Goal: Task Accomplishment & Management: Use online tool/utility

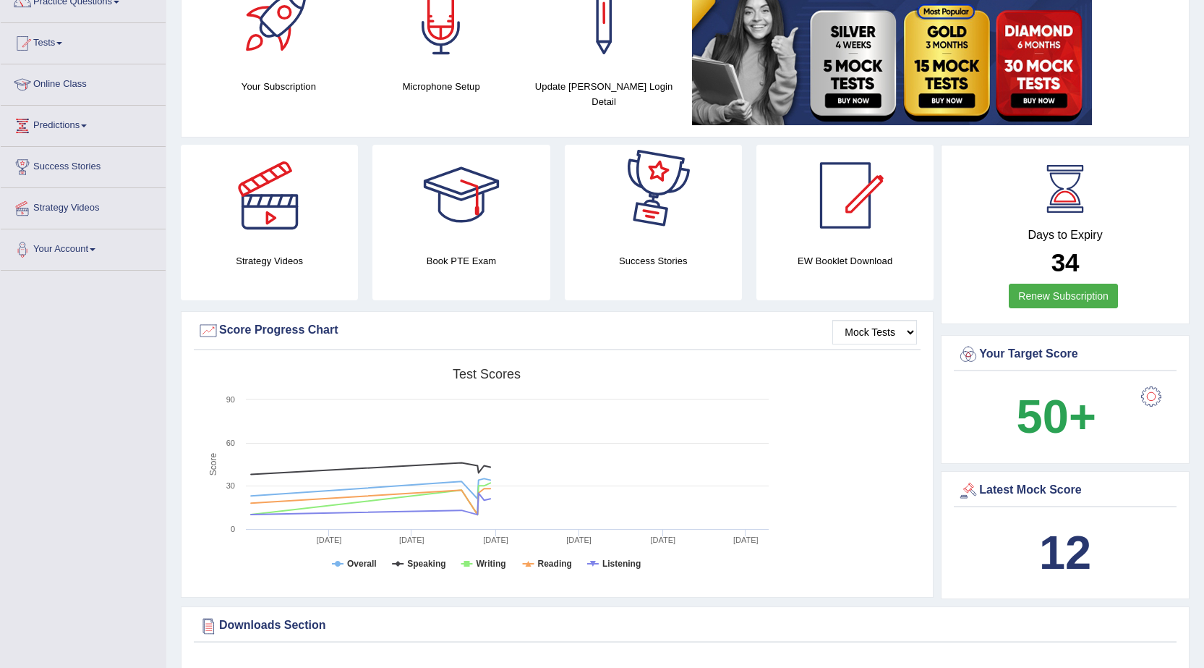
scroll to position [72, 0]
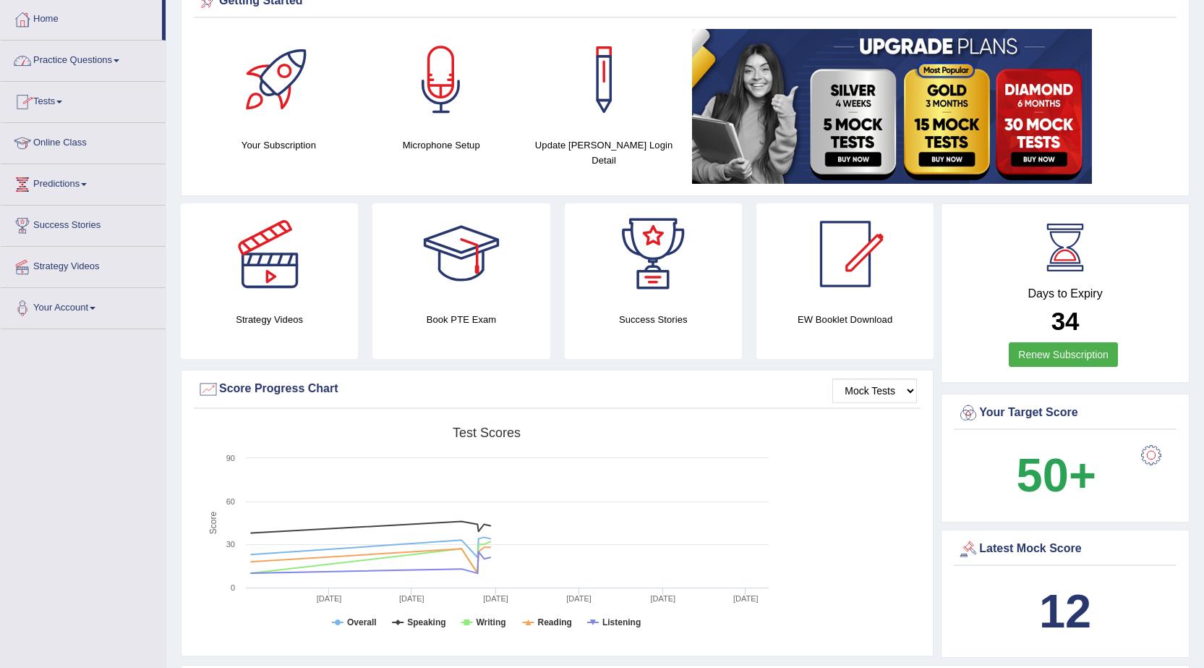
click at [66, 100] on link "Tests" at bounding box center [83, 100] width 165 height 36
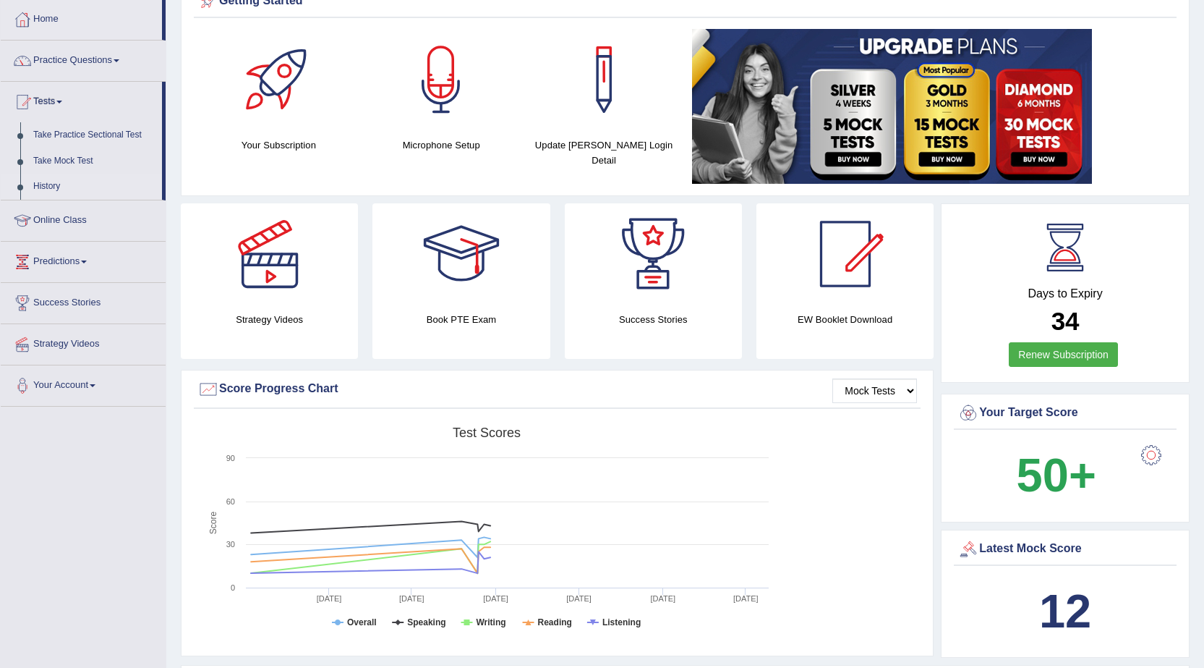
click at [60, 187] on link "History" at bounding box center [94, 187] width 135 height 26
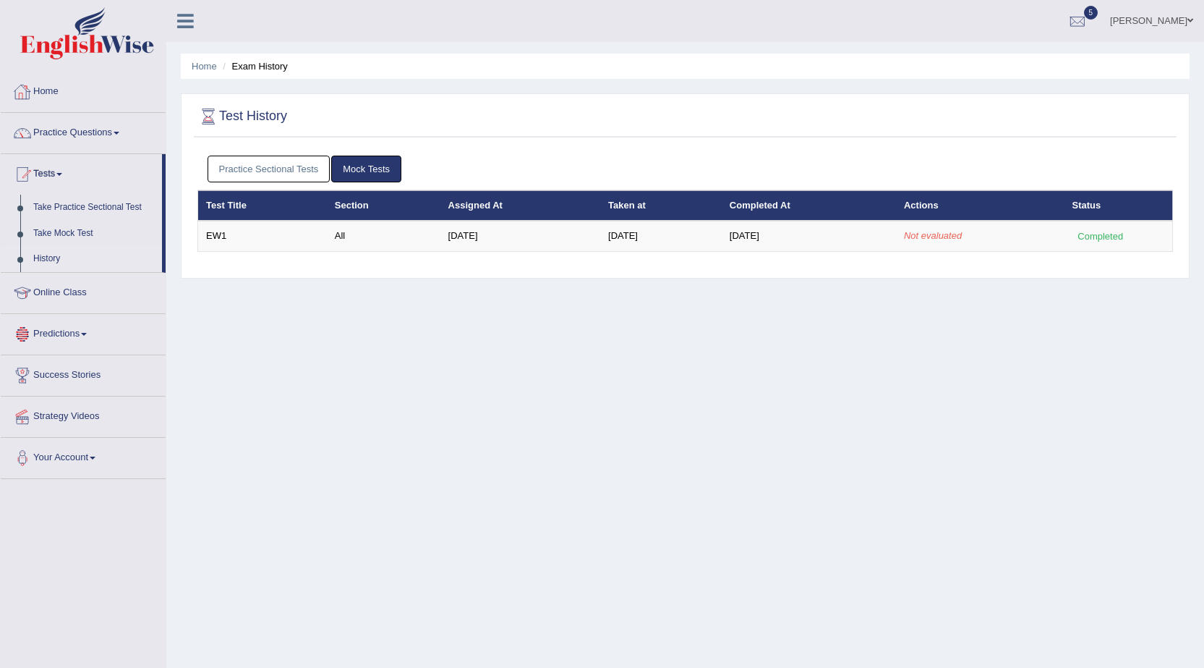
click at [292, 166] on link "Practice Sectional Tests" at bounding box center [269, 169] width 123 height 27
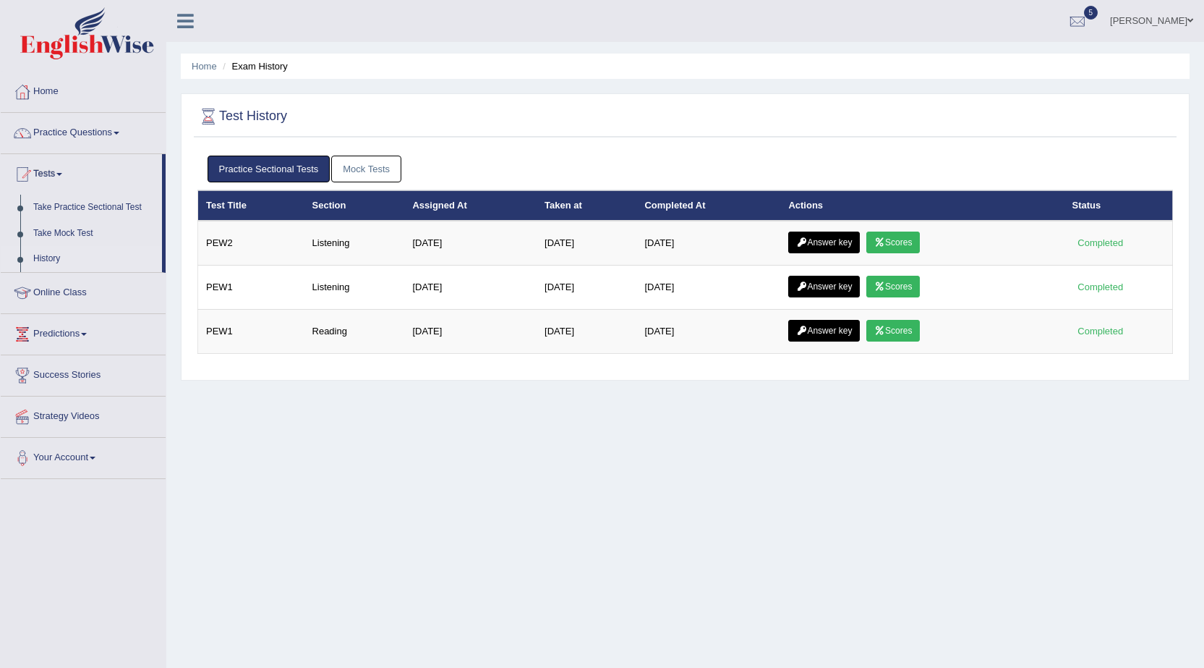
click at [355, 171] on link "Mock Tests" at bounding box center [366, 169] width 70 height 27
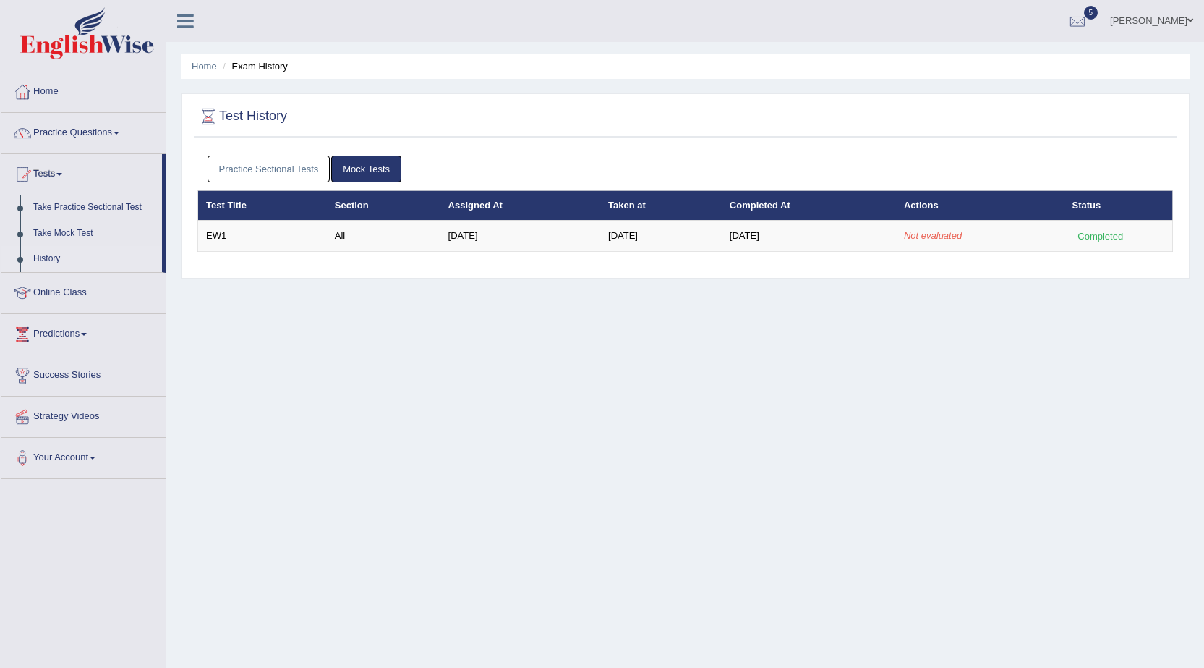
click at [255, 169] on link "Practice Sectional Tests" at bounding box center [269, 169] width 123 height 27
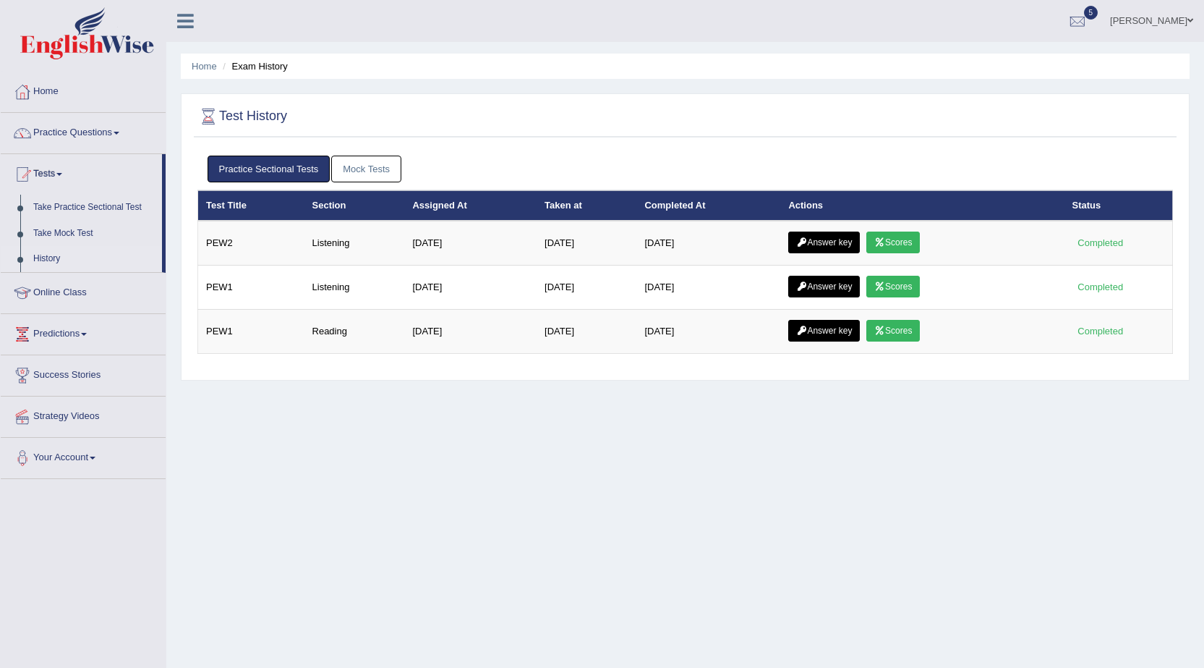
click at [378, 170] on link "Mock Tests" at bounding box center [366, 169] width 70 height 27
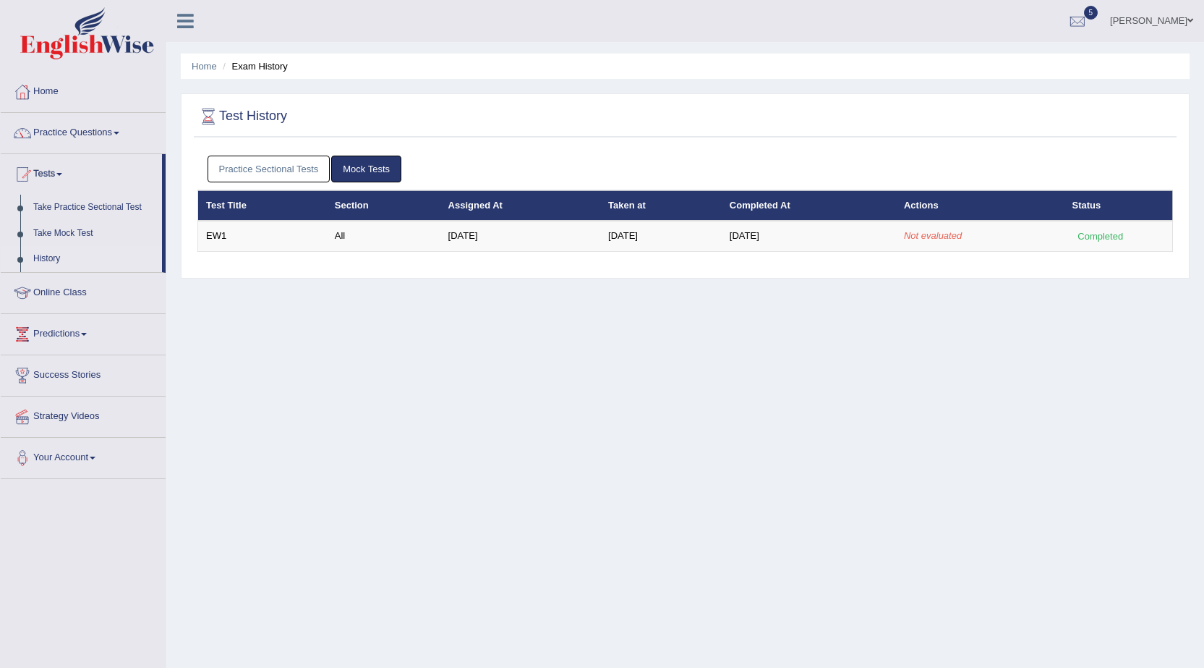
click at [245, 161] on link "Practice Sectional Tests" at bounding box center [269, 169] width 123 height 27
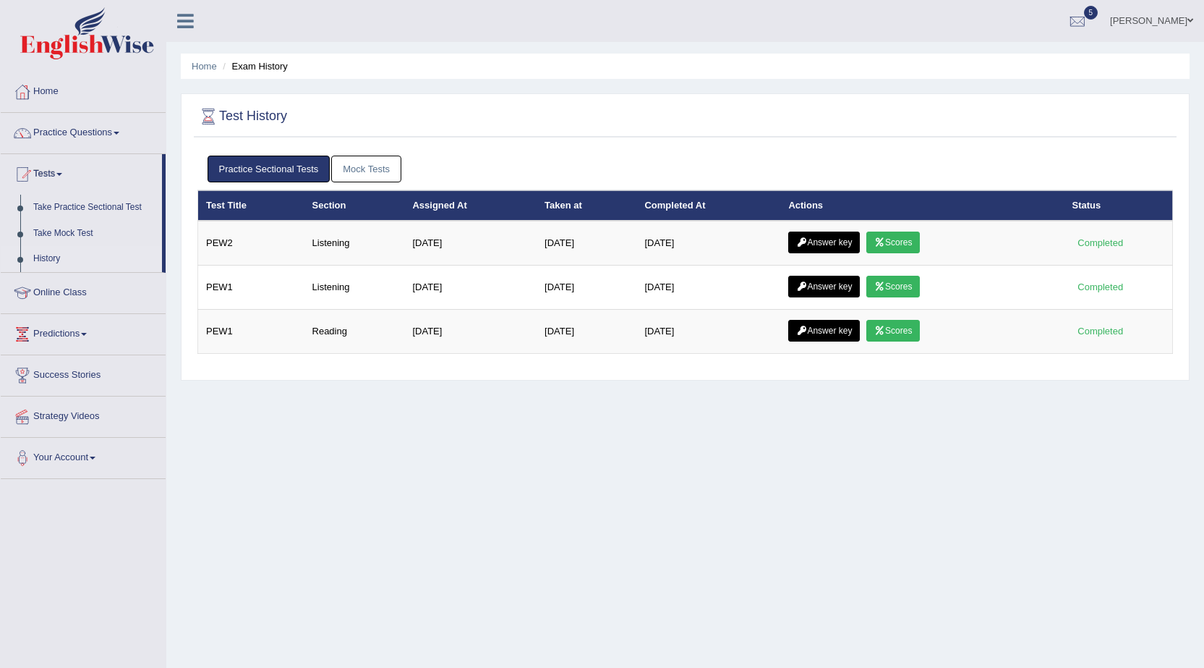
click at [351, 164] on link "Mock Tests" at bounding box center [366, 169] width 70 height 27
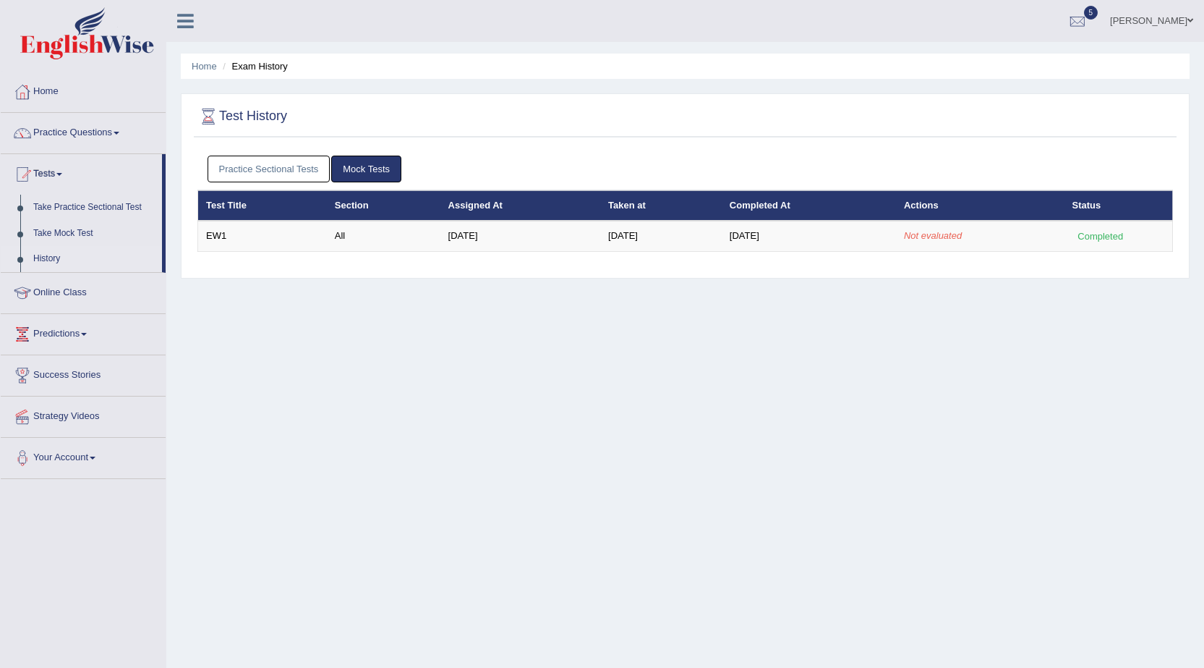
click at [56, 260] on link "History" at bounding box center [94, 259] width 135 height 26
click at [115, 131] on link "Practice Questions" at bounding box center [83, 131] width 165 height 36
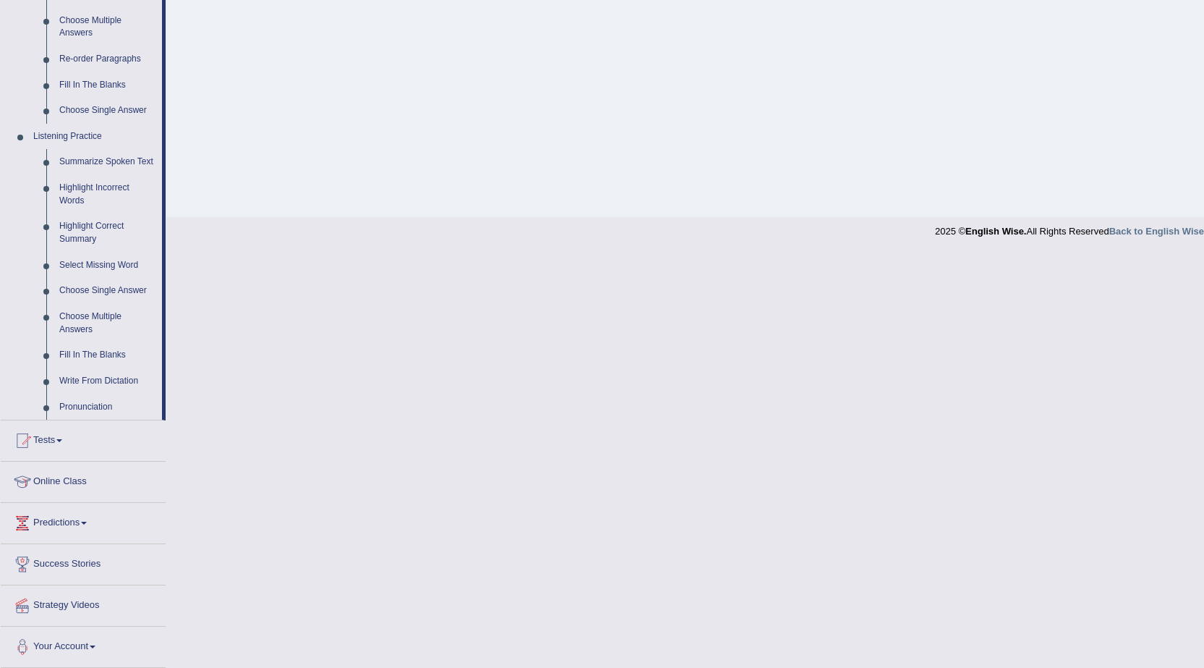
scroll to position [507, 0]
click at [97, 59] on link "Re-order Paragraphs" at bounding box center [107, 59] width 109 height 26
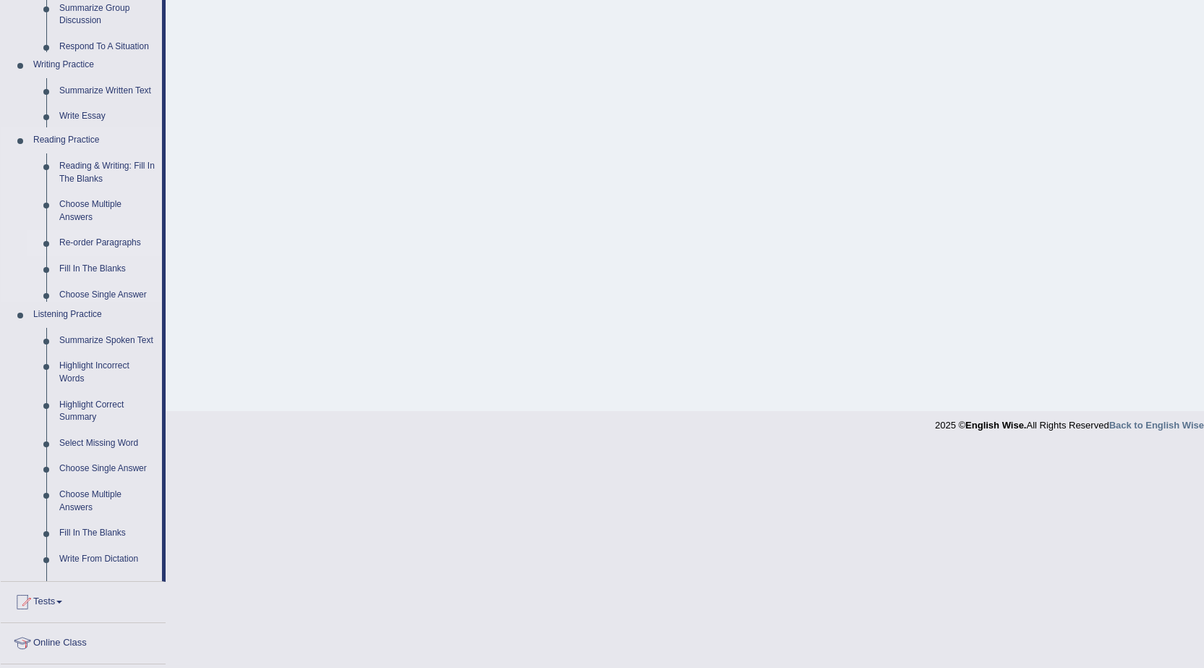
scroll to position [92, 0]
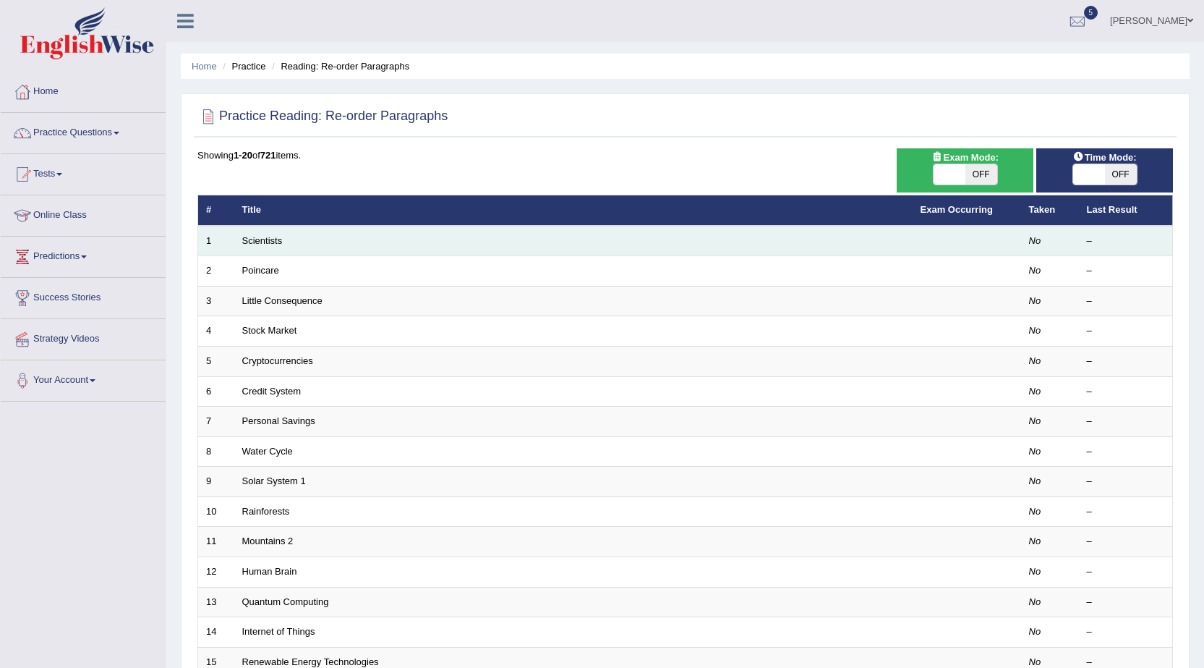
click at [322, 236] on td "Scientists" at bounding box center [573, 241] width 678 height 30
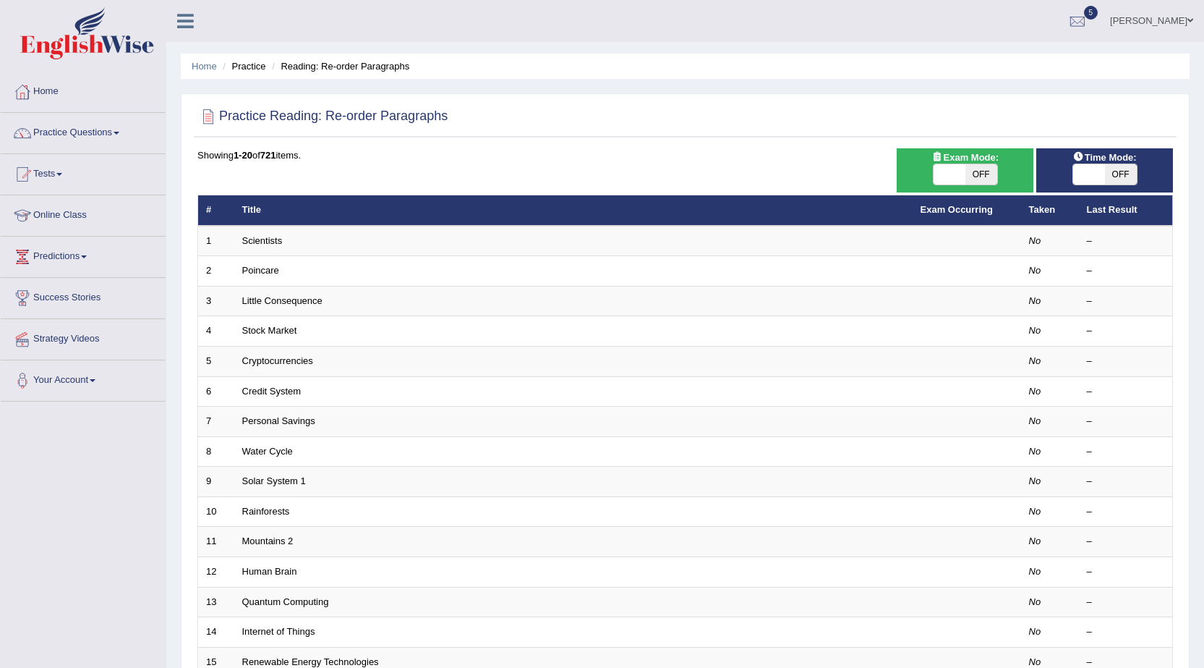
click at [971, 173] on span "OFF" at bounding box center [982, 174] width 32 height 20
checkbox input "true"
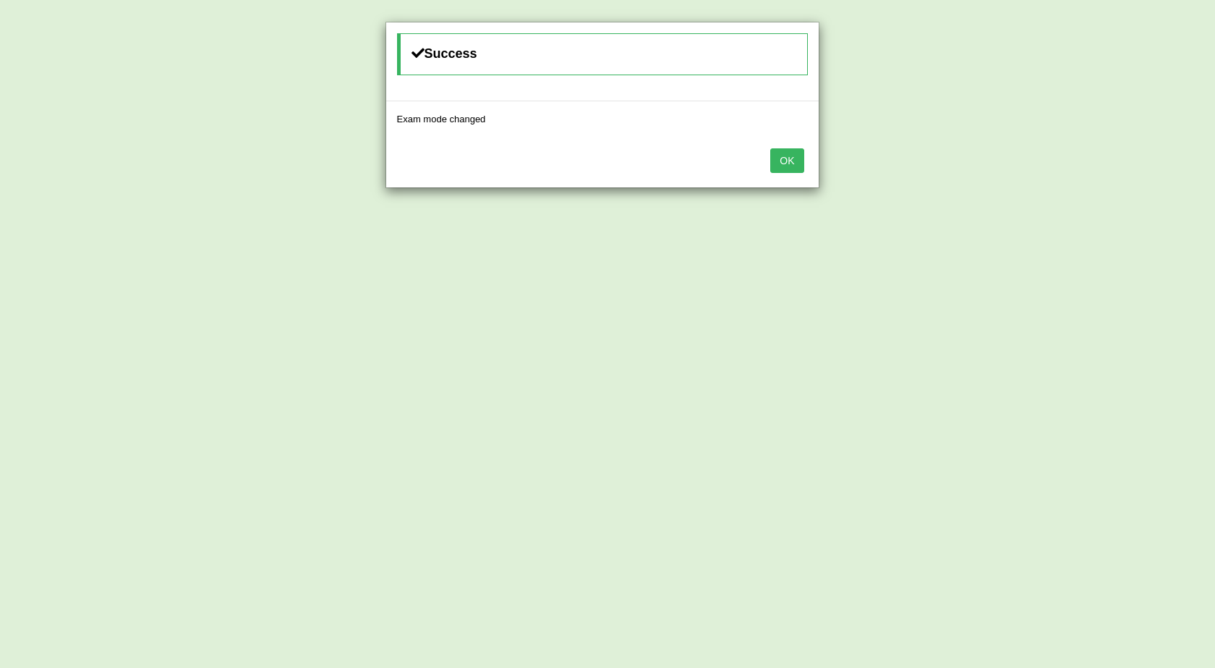
click at [791, 154] on button "OK" at bounding box center [786, 160] width 33 height 25
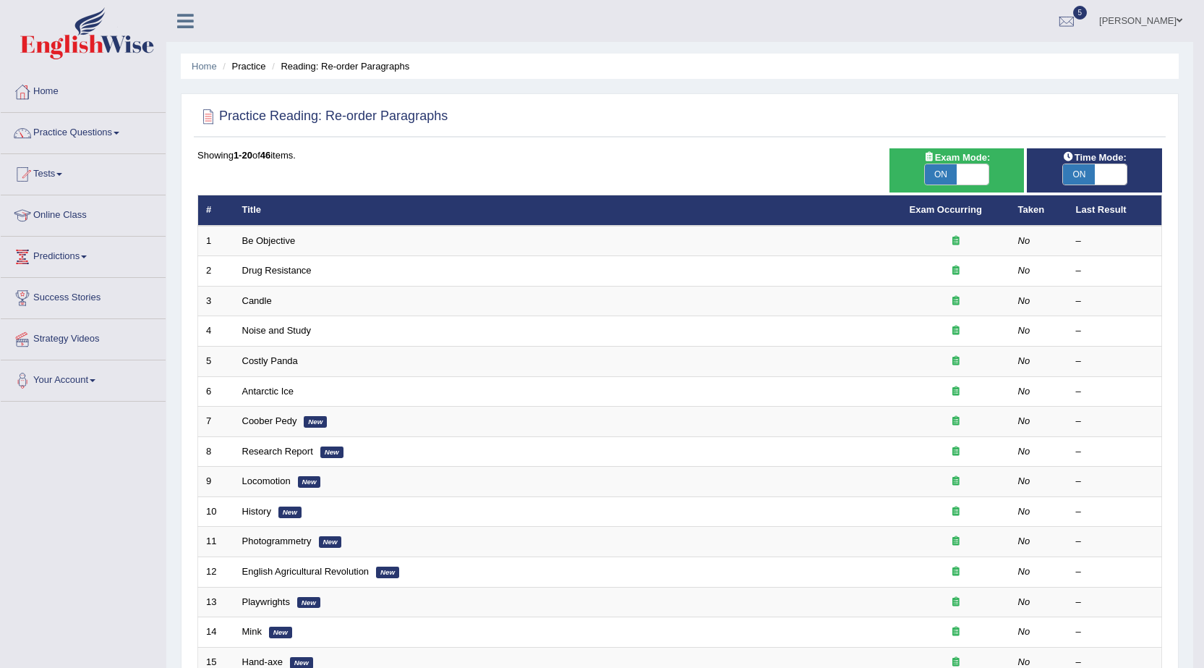
click at [1086, 165] on span "ON" at bounding box center [1079, 174] width 32 height 20
checkbox input "false"
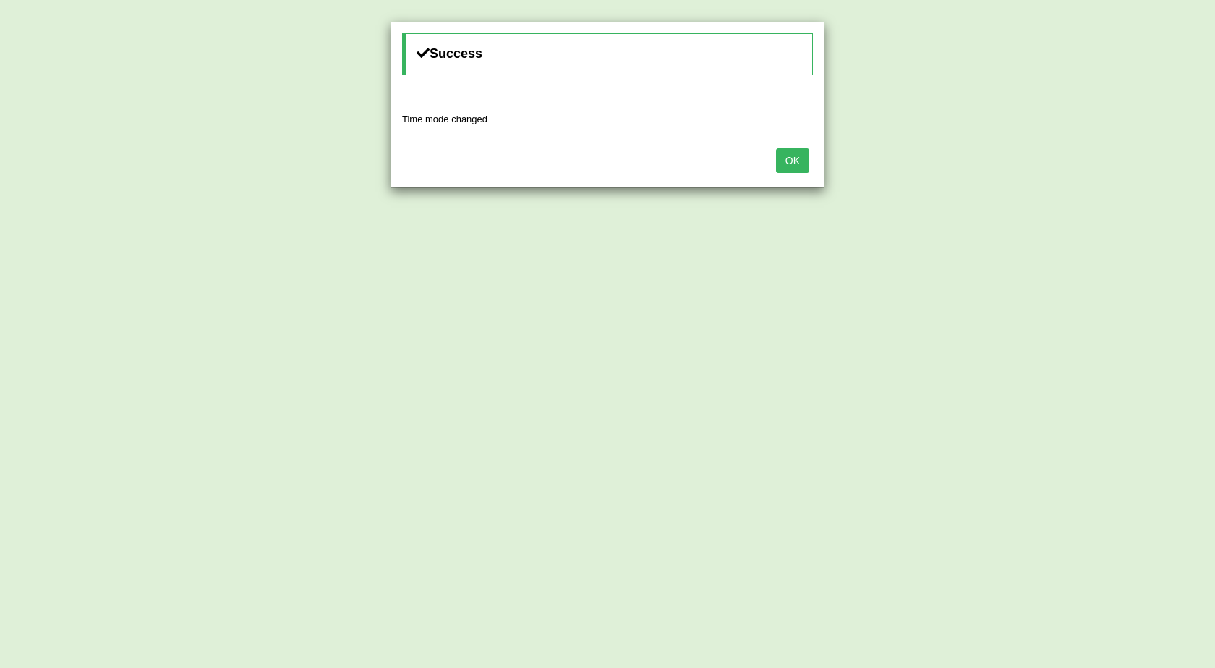
click at [804, 171] on button "OK" at bounding box center [792, 160] width 33 height 25
click at [783, 158] on button "OK" at bounding box center [781, 160] width 33 height 25
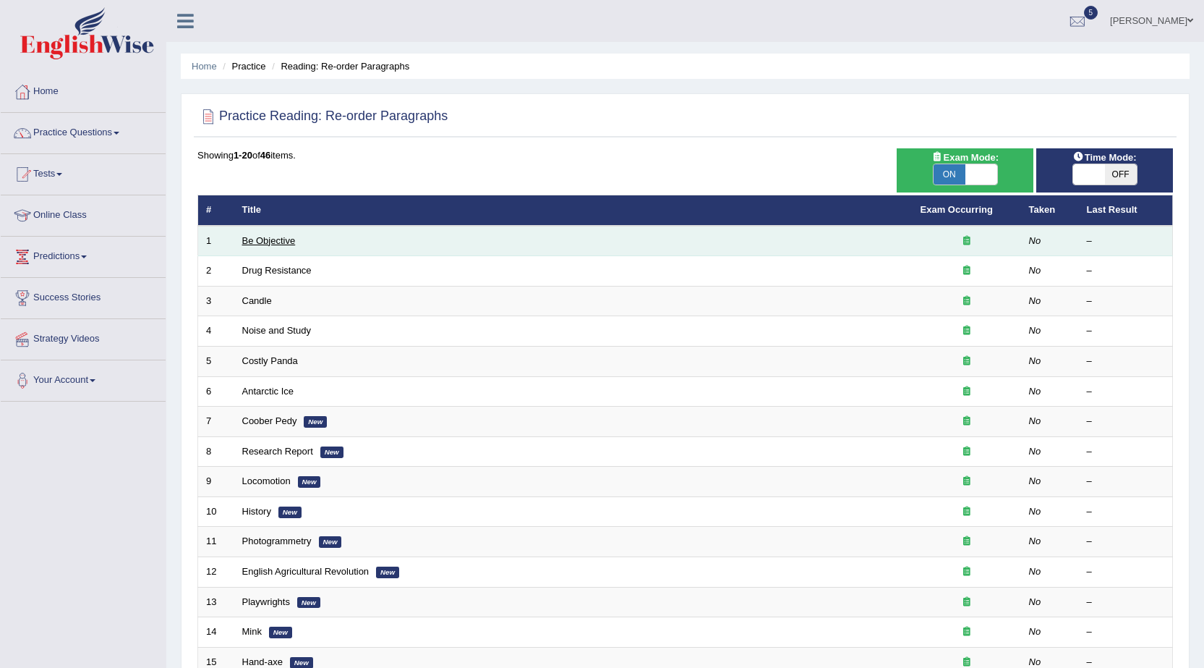
click at [247, 239] on link "Be Objective" at bounding box center [269, 240] width 54 height 11
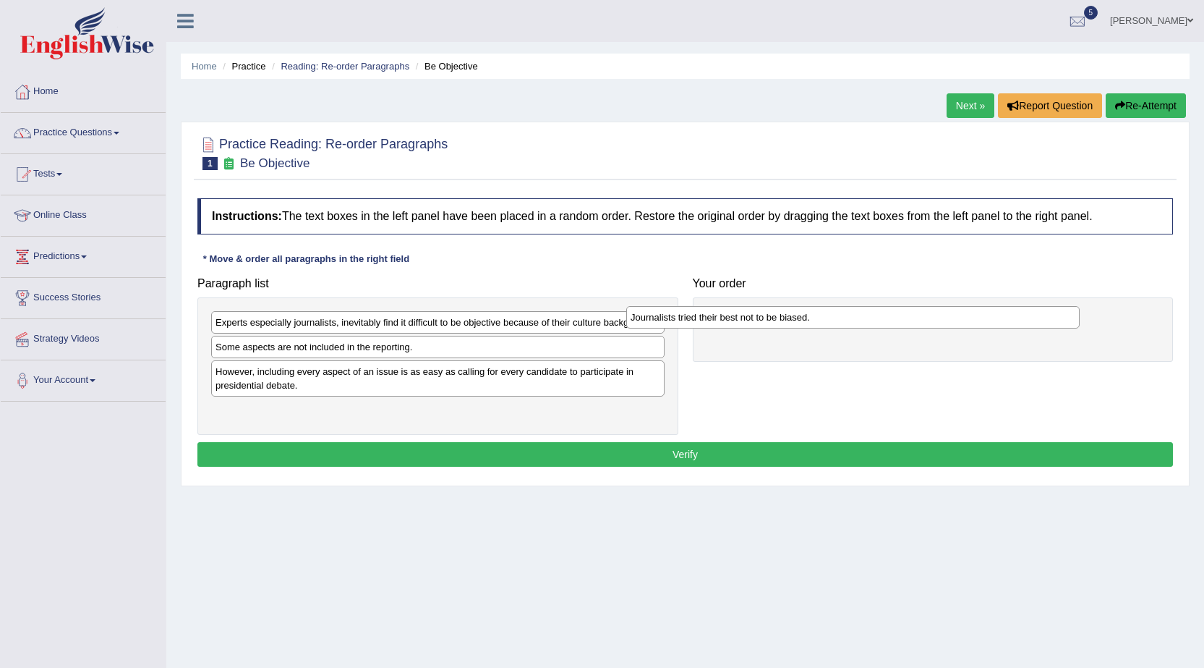
drag, startPoint x: 264, startPoint y: 414, endPoint x: 679, endPoint y: 322, distance: 425.4
click at [679, 322] on div "Journalists tried their best not to be biased." at bounding box center [853, 317] width 454 height 22
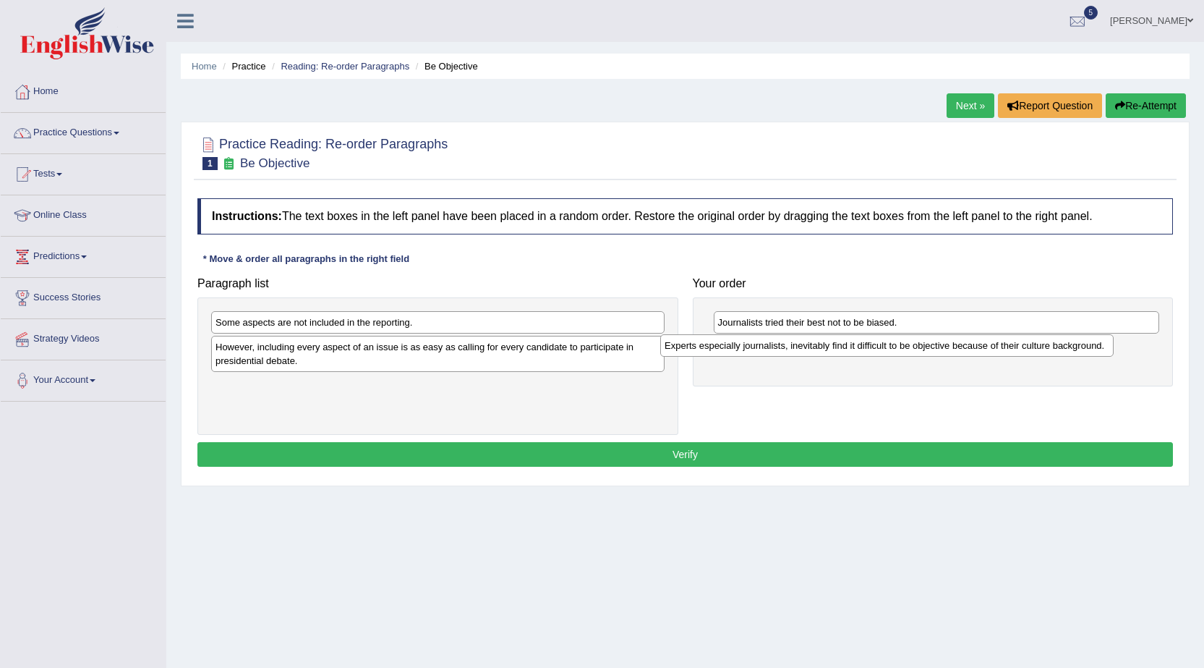
drag, startPoint x: 401, startPoint y: 321, endPoint x: 851, endPoint y: 344, distance: 449.8
click at [851, 344] on div "Experts especially journalists, inevitably find it difficult to be objective be…" at bounding box center [887, 345] width 454 height 22
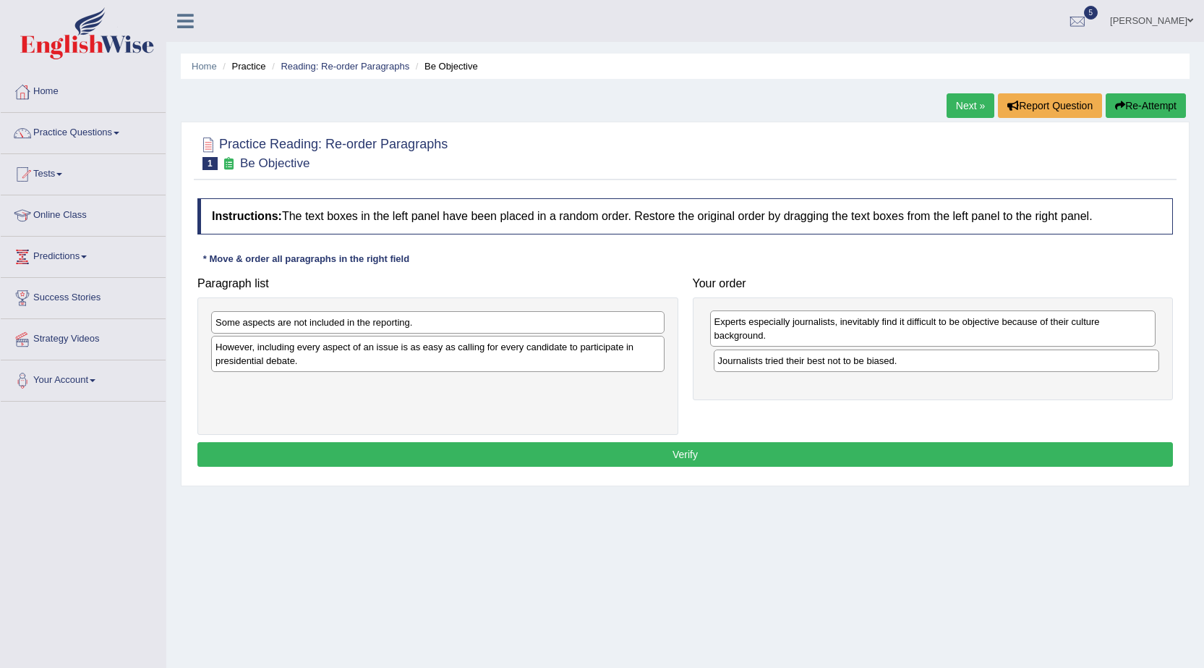
drag, startPoint x: 856, startPoint y: 345, endPoint x: 848, endPoint y: 307, distance: 38.4
click at [848, 310] on div "Experts especially journalists, inevitably find it difficult to be objective be…" at bounding box center [933, 328] width 446 height 36
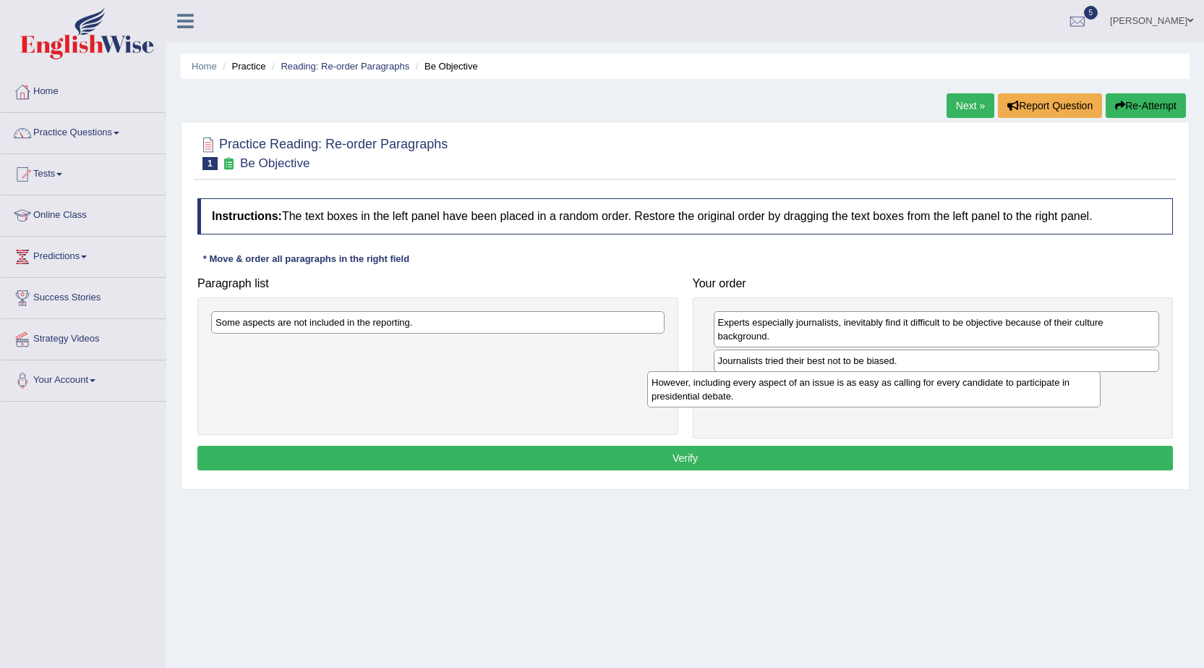
drag, startPoint x: 268, startPoint y: 352, endPoint x: 704, endPoint y: 387, distance: 437.6
click at [704, 387] on div "However, including every aspect of an issue is as easy as calling for every can…" at bounding box center [874, 389] width 454 height 36
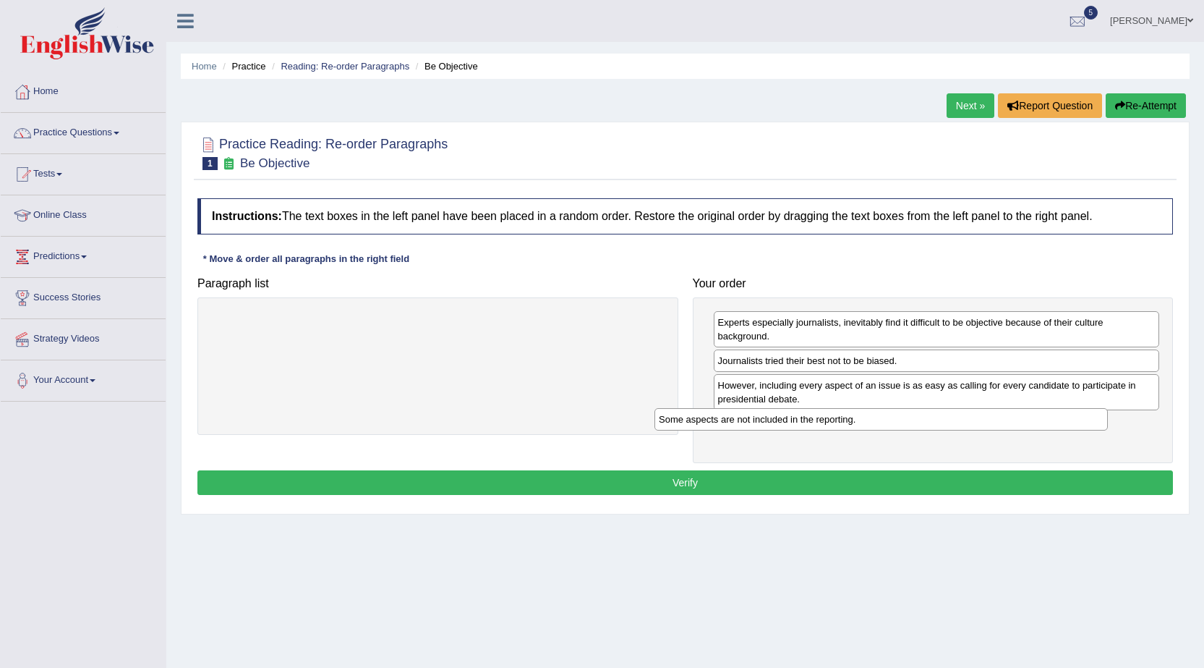
drag, startPoint x: 339, startPoint y: 319, endPoint x: 783, endPoint y: 416, distance: 453.8
click at [783, 416] on div "Some aspects are not included in the reporting." at bounding box center [882, 419] width 454 height 22
click at [710, 480] on button "Verify" at bounding box center [685, 482] width 976 height 25
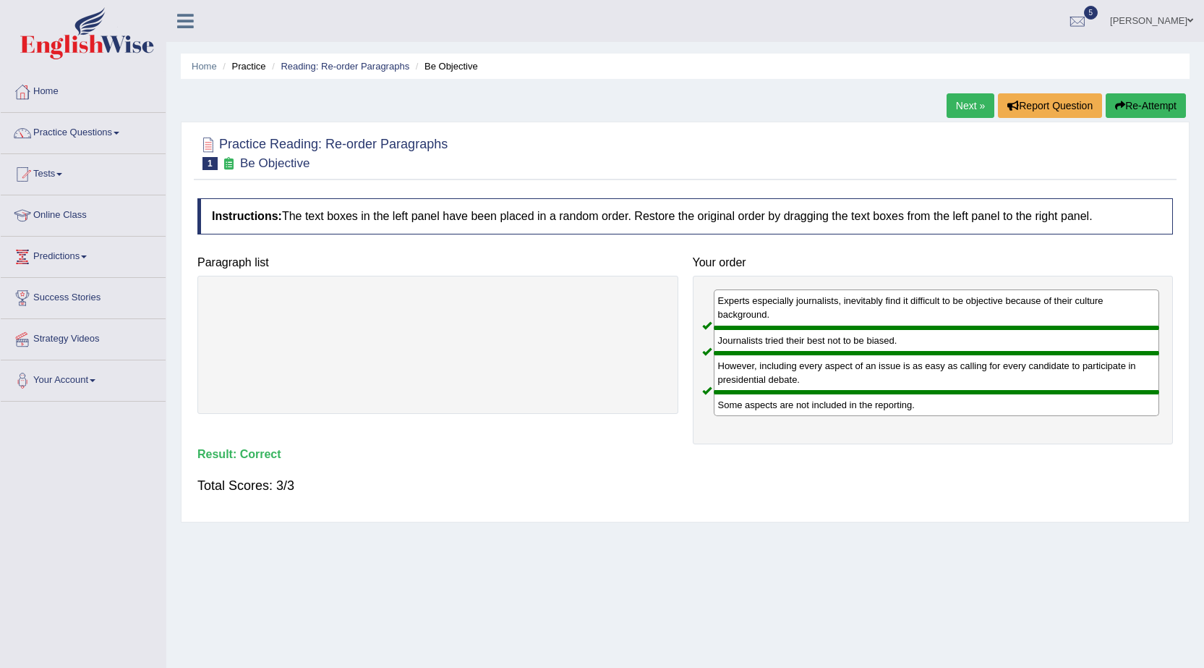
click at [964, 105] on link "Next »" at bounding box center [971, 105] width 48 height 25
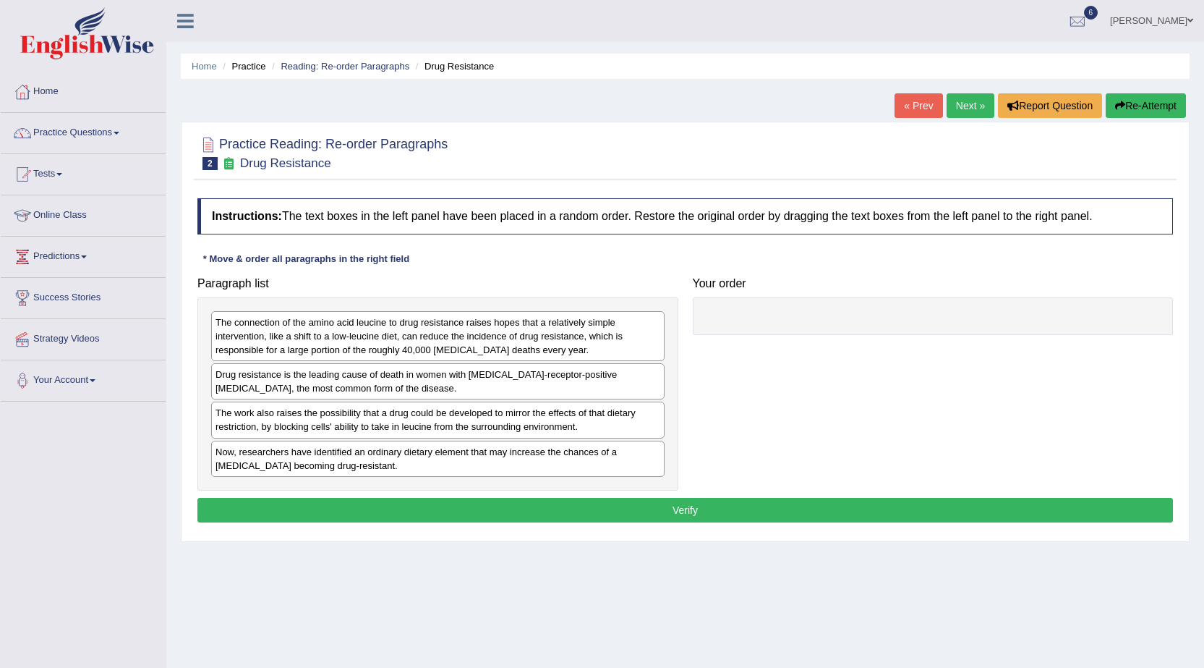
click at [67, 177] on link "Tests" at bounding box center [83, 172] width 165 height 36
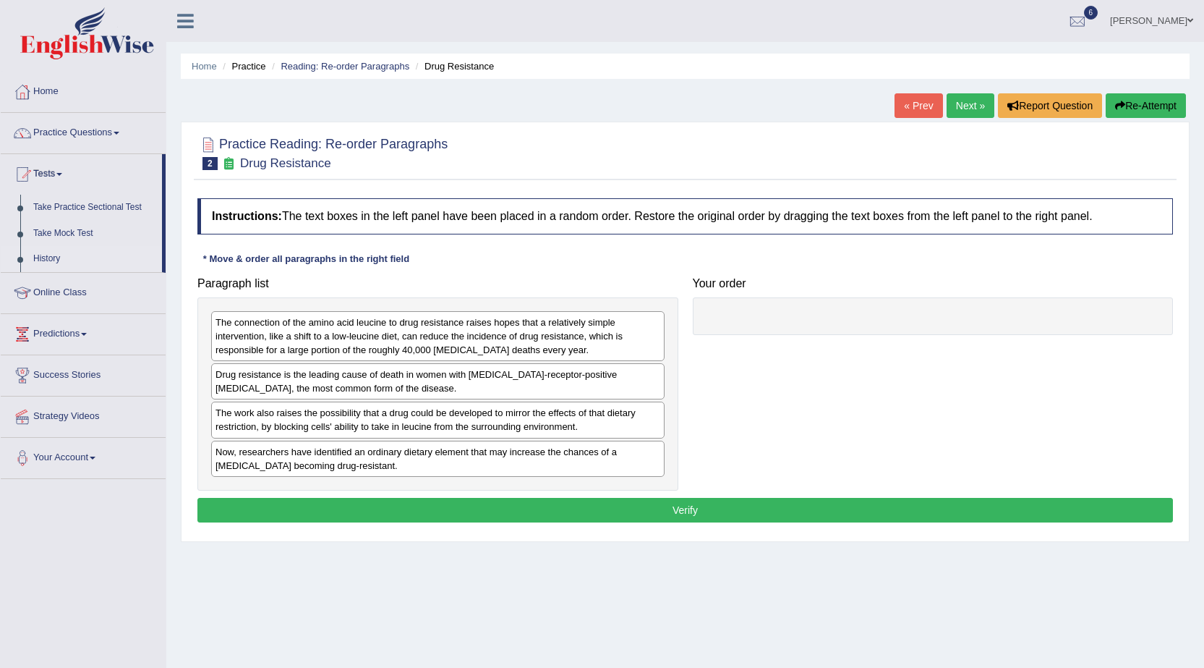
click at [50, 262] on link "History" at bounding box center [94, 259] width 135 height 26
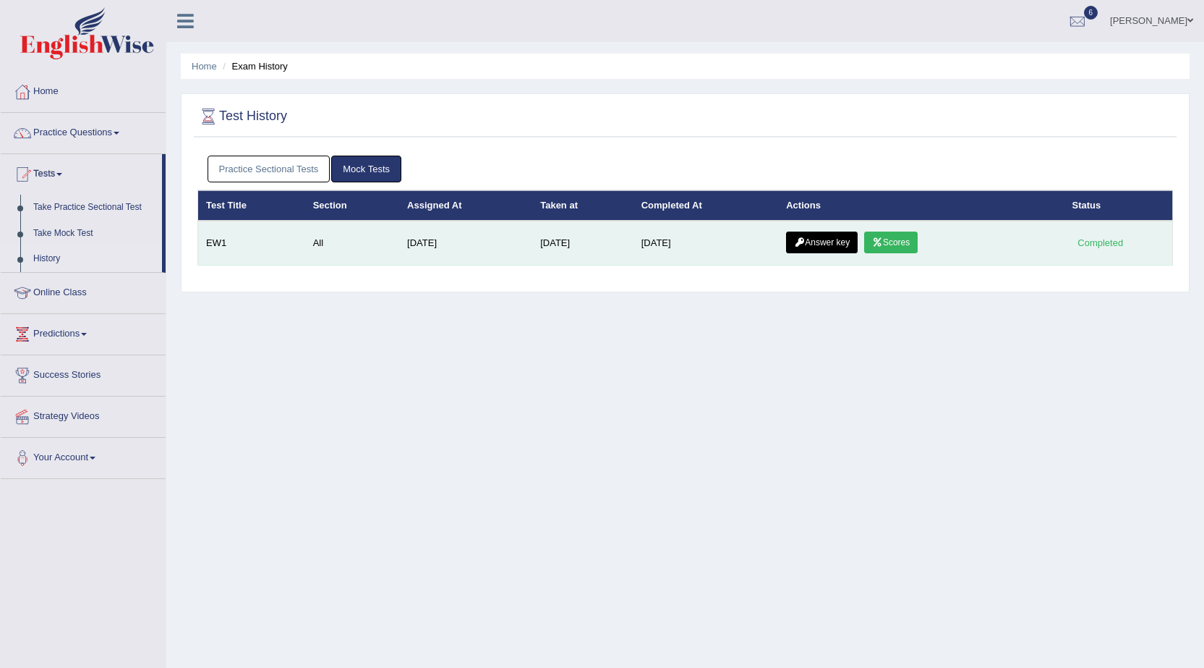
click at [882, 242] on icon at bounding box center [877, 242] width 11 height 9
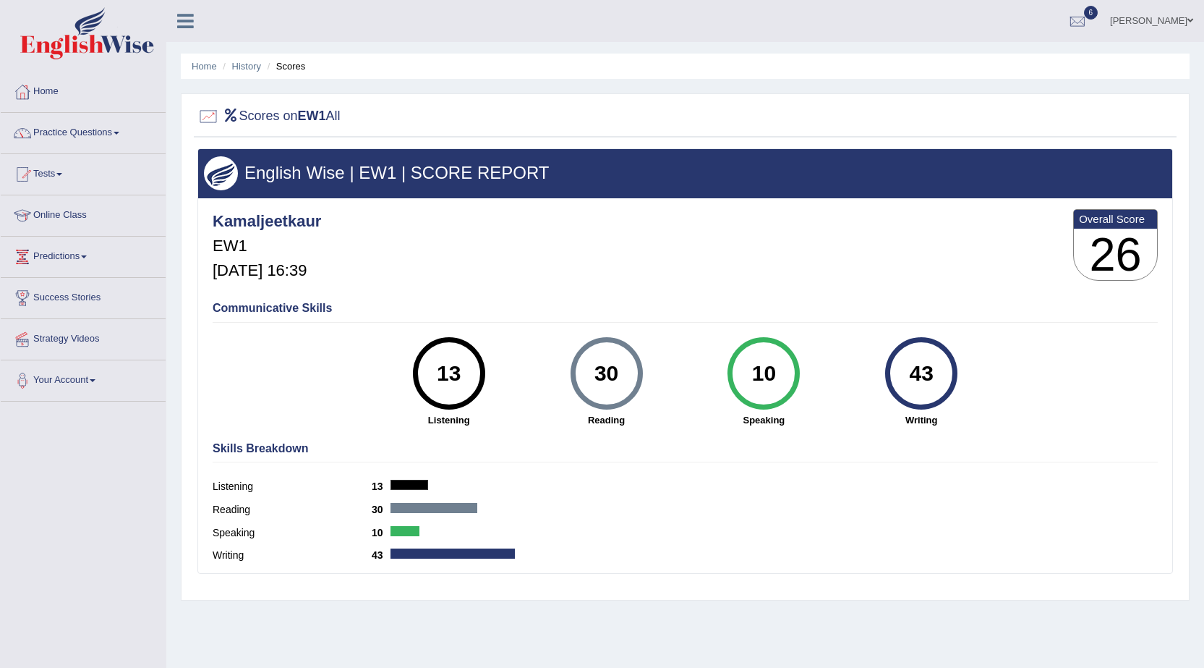
click at [448, 395] on div "13" at bounding box center [448, 373] width 53 height 61
click at [64, 172] on link "Tests" at bounding box center [83, 172] width 165 height 36
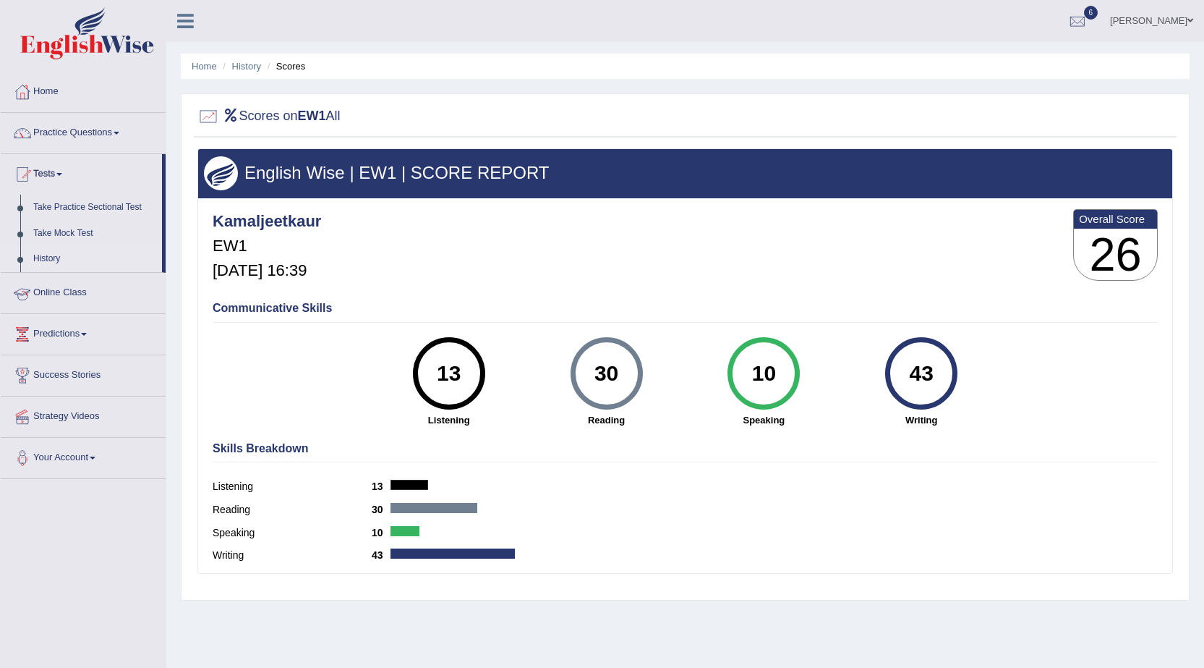
click at [61, 257] on link "History" at bounding box center [94, 259] width 135 height 26
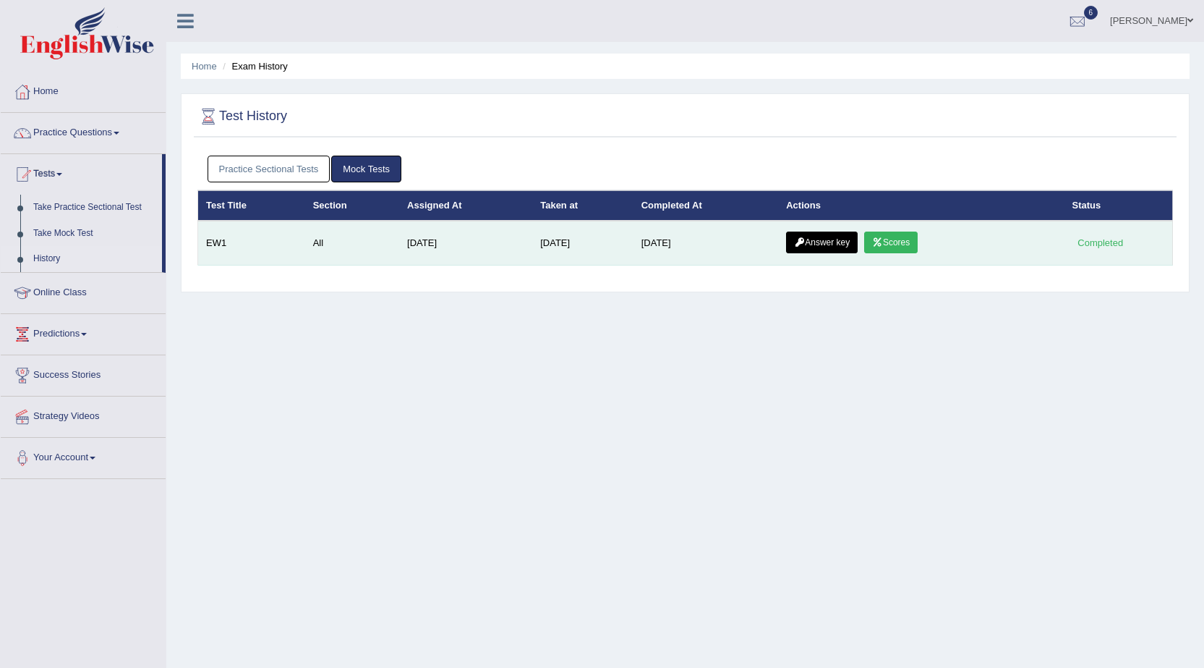
click at [824, 243] on link "Answer key" at bounding box center [822, 242] width 72 height 22
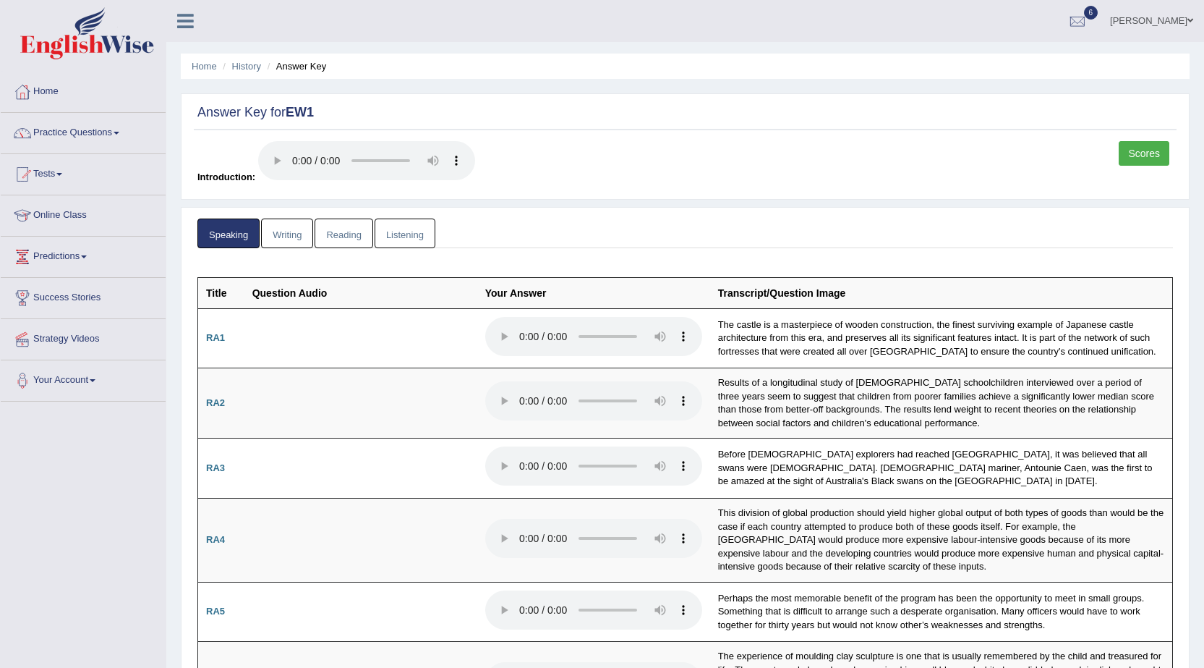
click at [291, 240] on link "Writing" at bounding box center [287, 233] width 52 height 30
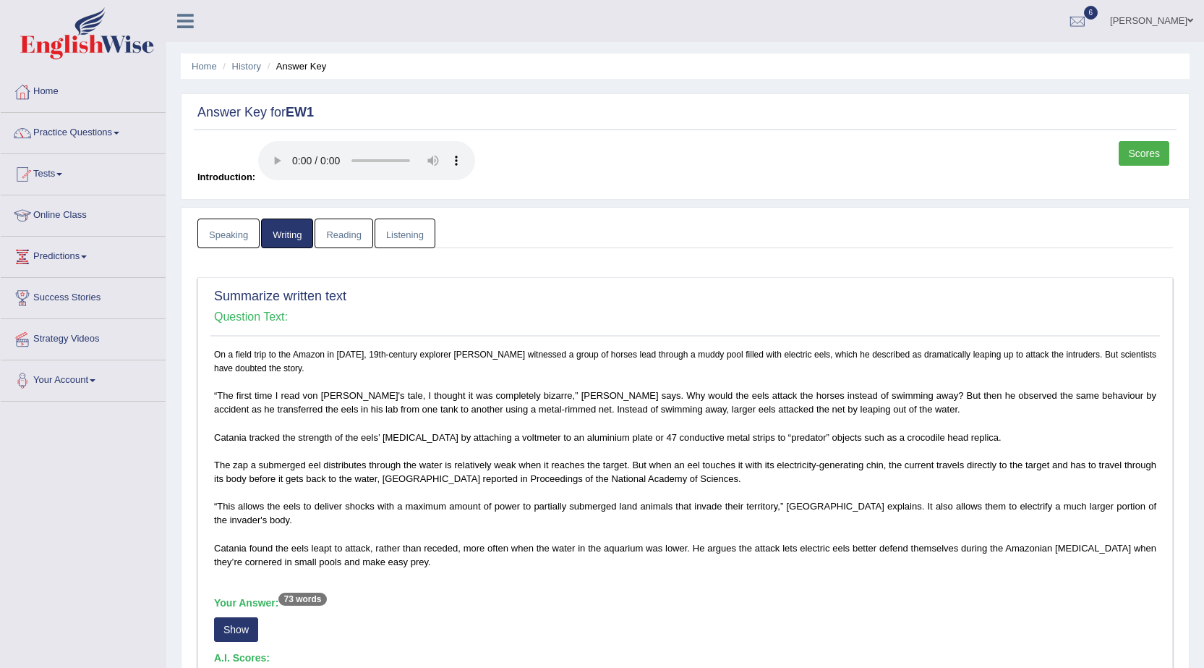
click at [349, 238] on link "Reading" at bounding box center [344, 233] width 58 height 30
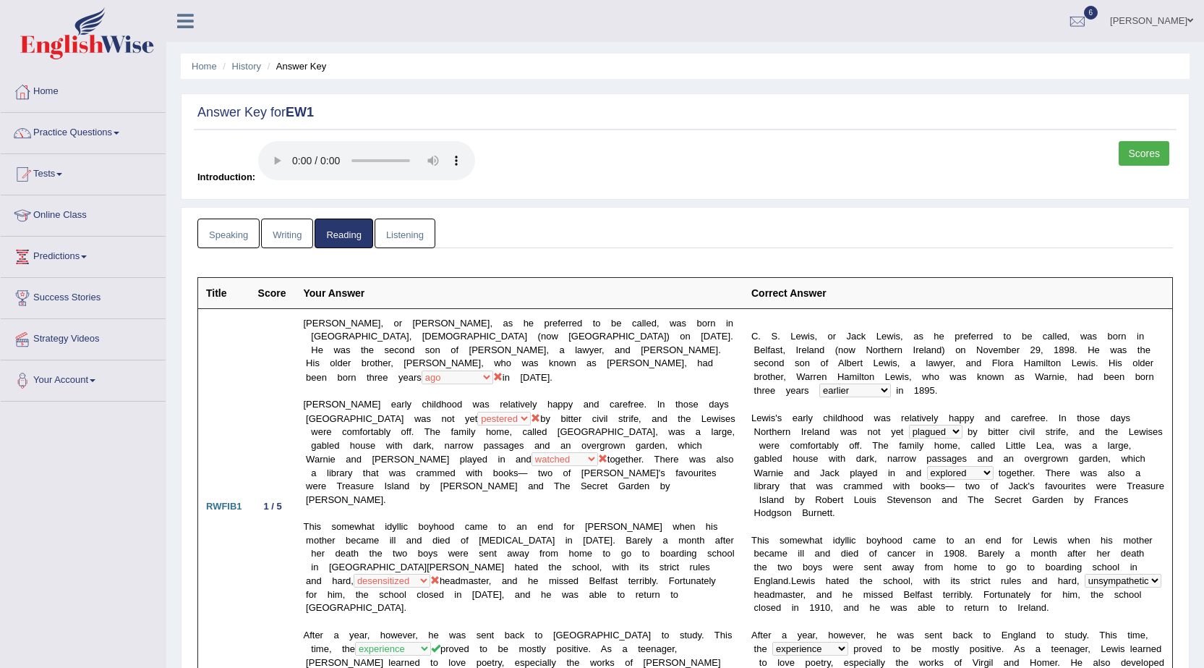
click at [400, 239] on link "Listening" at bounding box center [405, 233] width 61 height 30
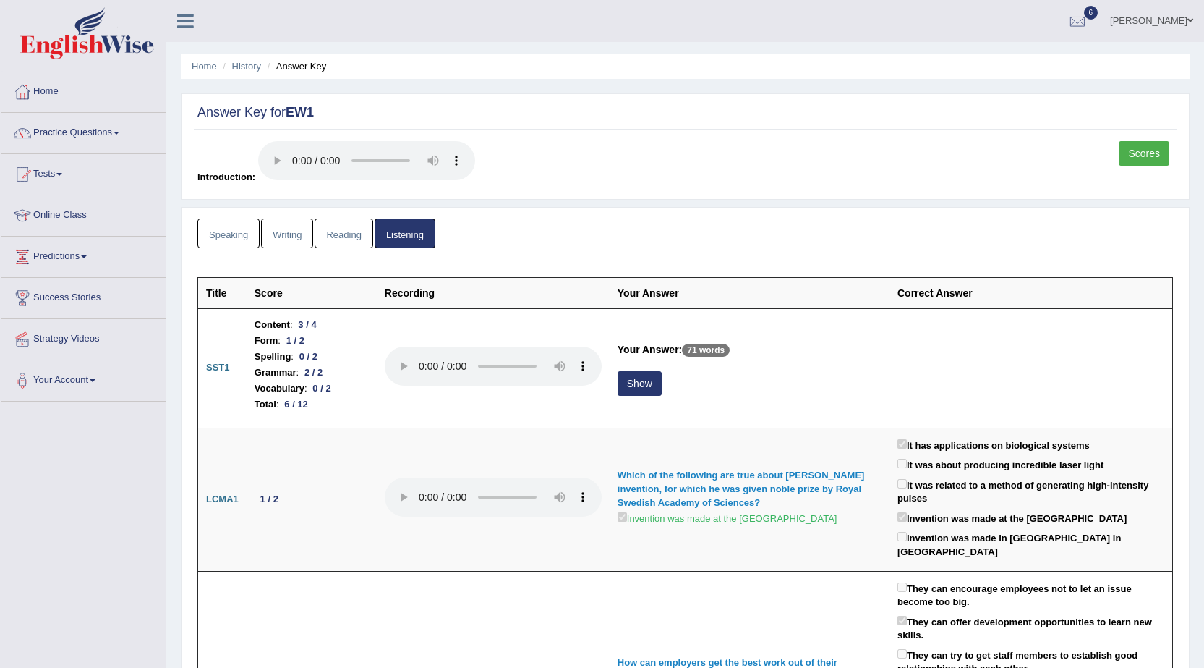
click at [291, 241] on link "Writing" at bounding box center [287, 233] width 52 height 30
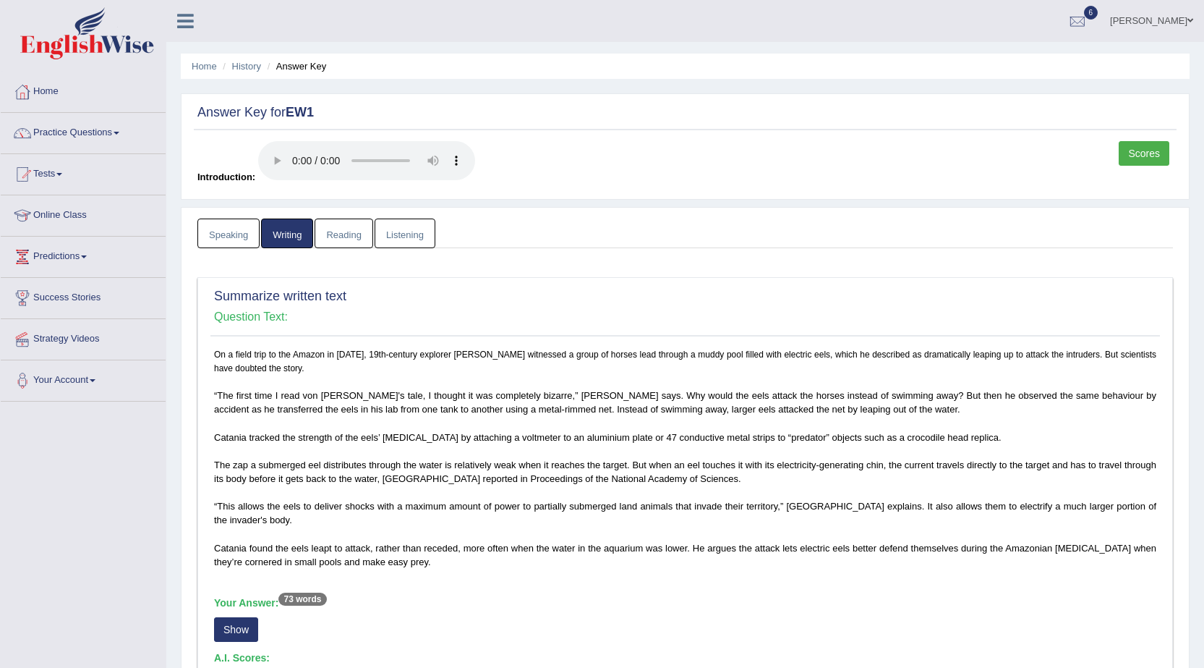
click at [252, 242] on link "Speaking" at bounding box center [228, 233] width 62 height 30
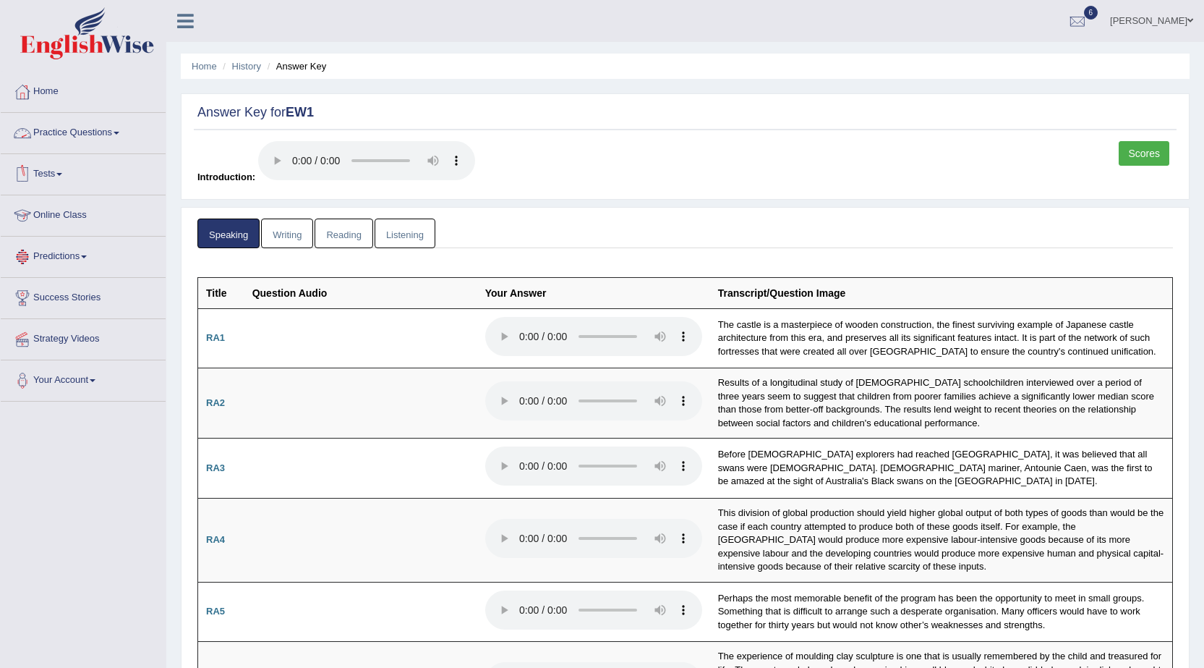
click at [116, 129] on link "Practice Questions" at bounding box center [83, 131] width 165 height 36
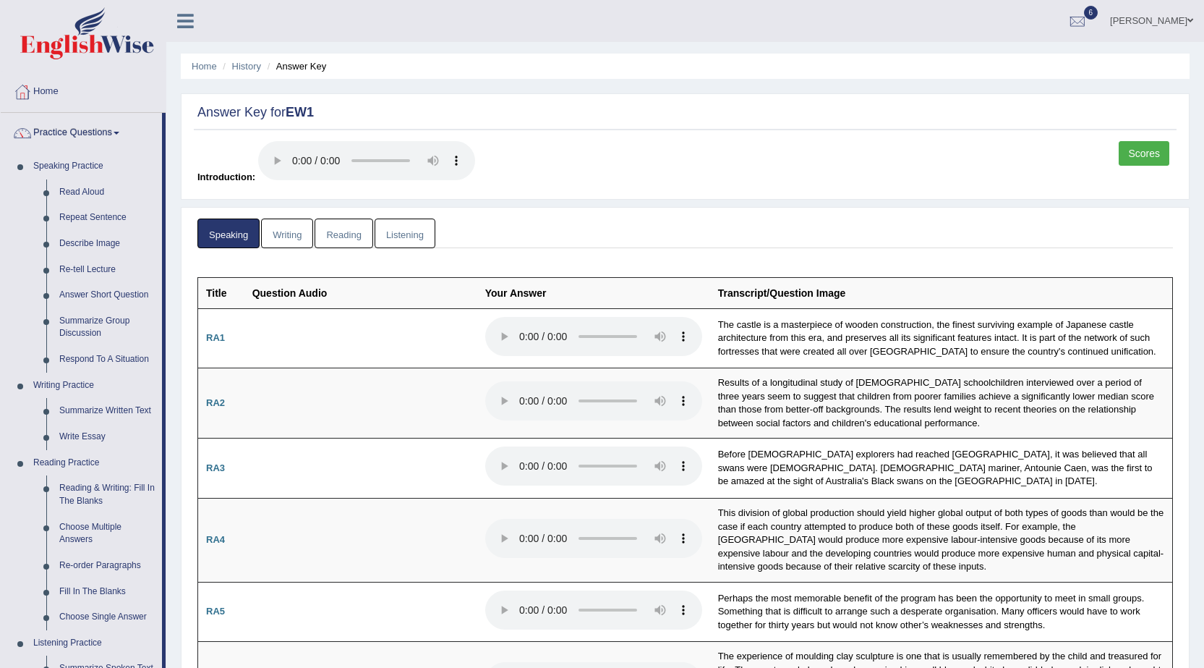
click at [119, 132] on span at bounding box center [117, 133] width 6 height 3
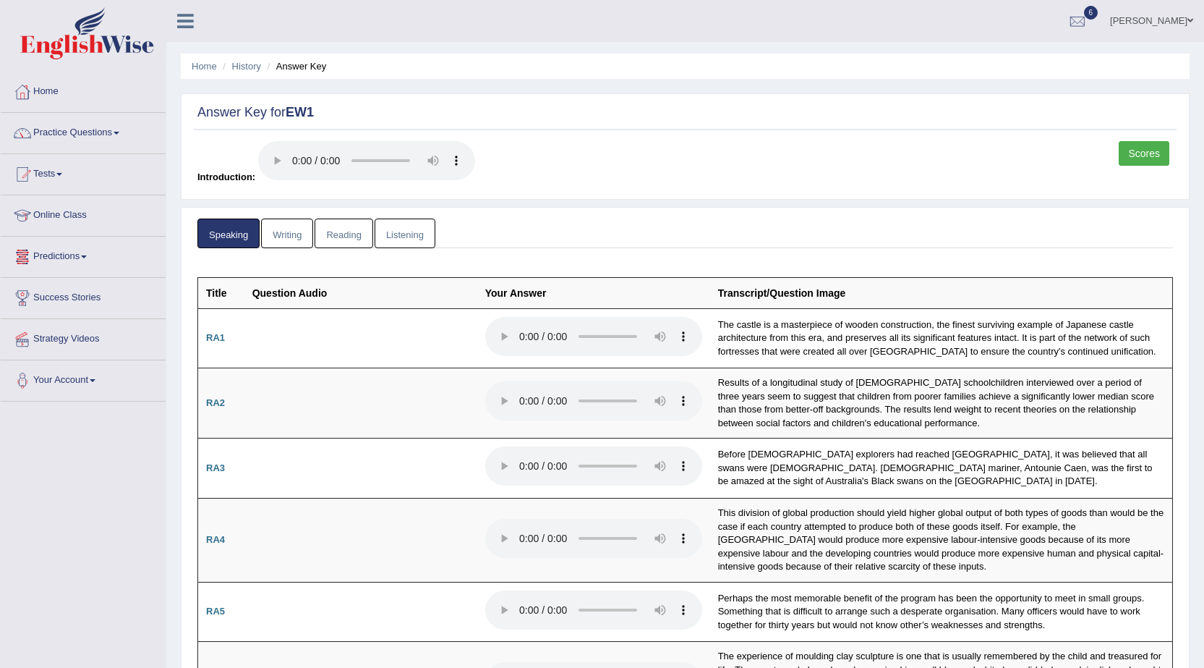
click at [65, 176] on link "Tests" at bounding box center [83, 172] width 165 height 36
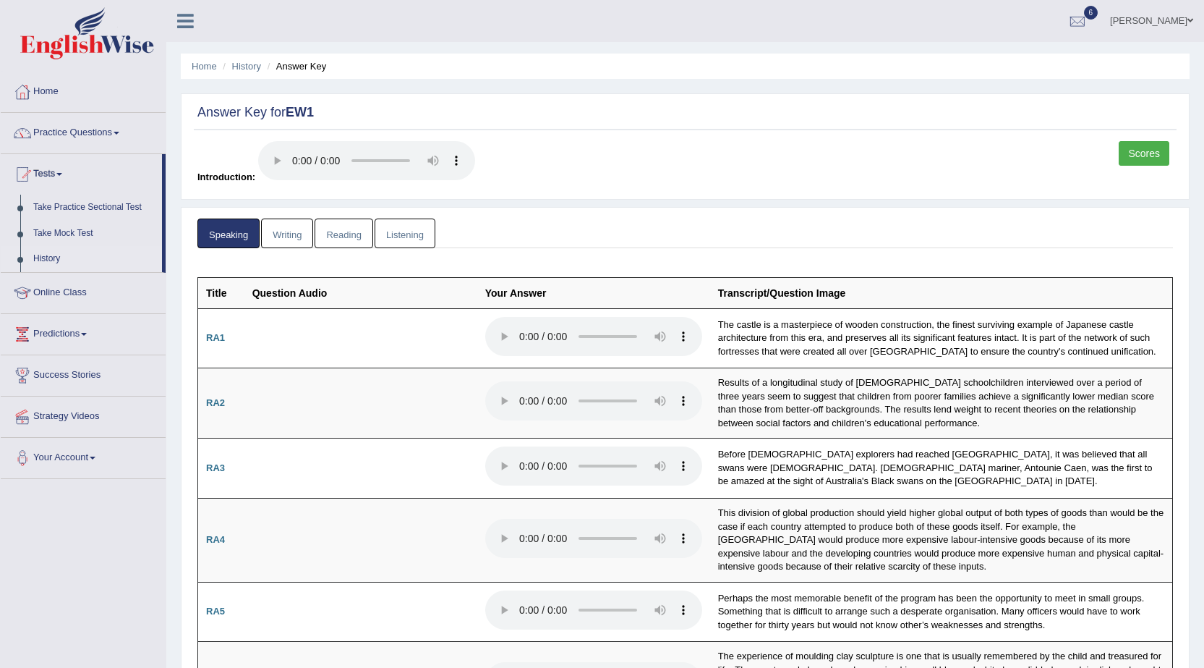
click at [67, 259] on link "History" at bounding box center [94, 259] width 135 height 26
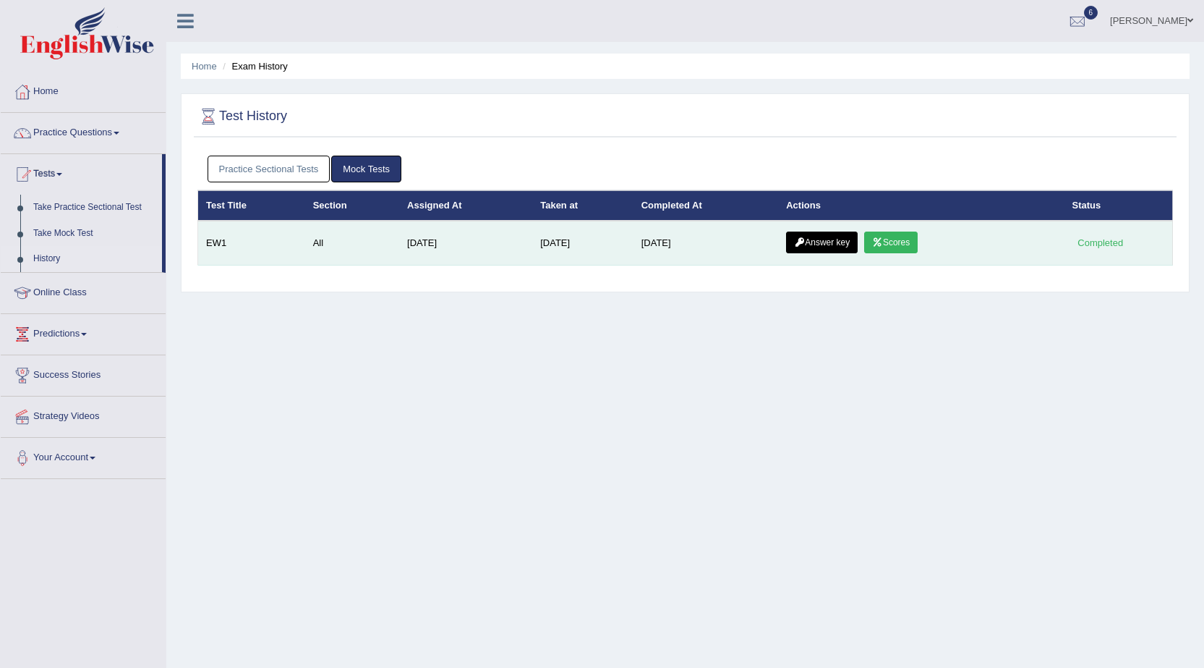
click at [826, 238] on link "Answer key" at bounding box center [822, 242] width 72 height 22
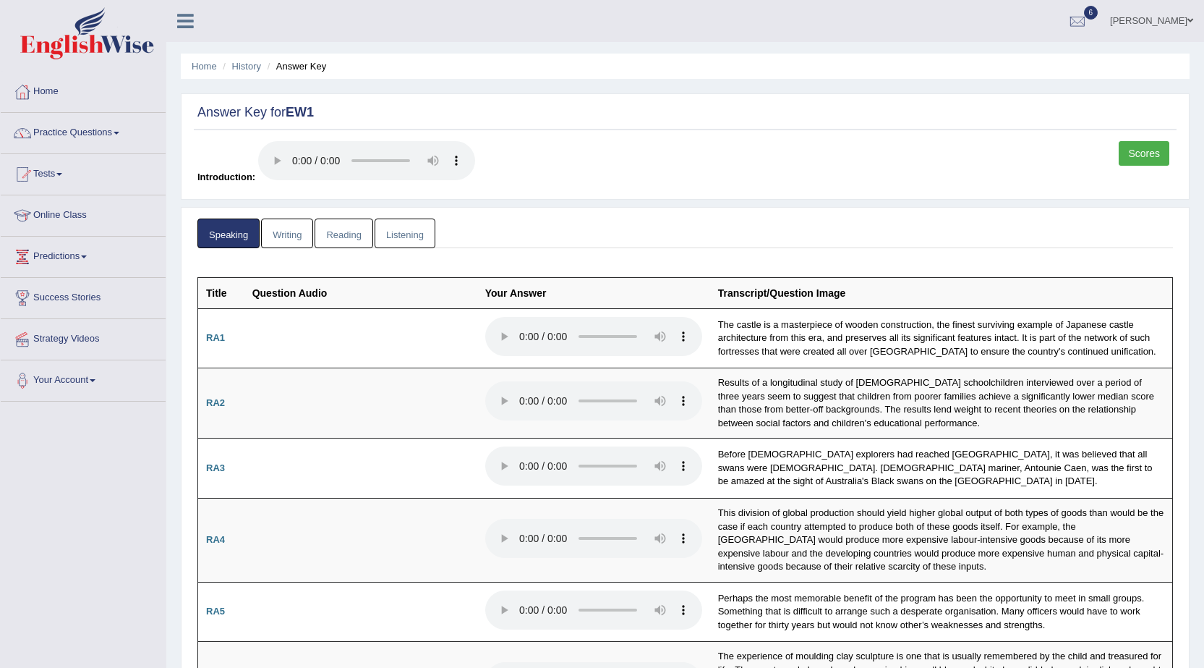
click at [1155, 158] on link "Scores" at bounding box center [1144, 153] width 51 height 25
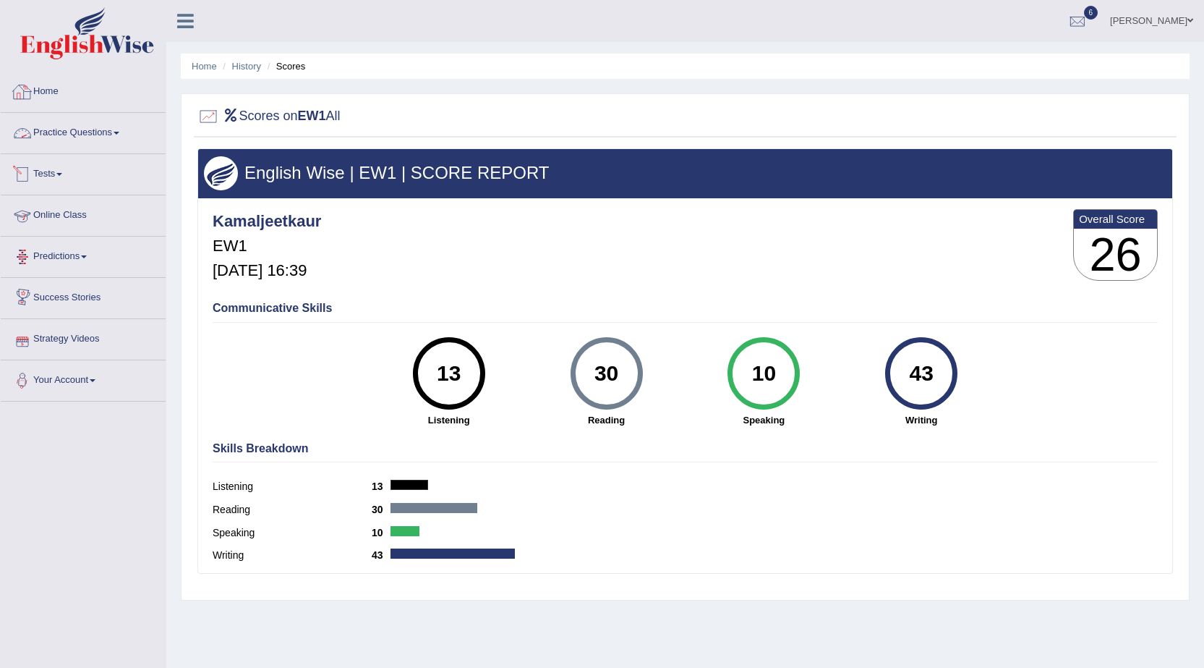
click at [46, 92] on link "Home" at bounding box center [83, 90] width 165 height 36
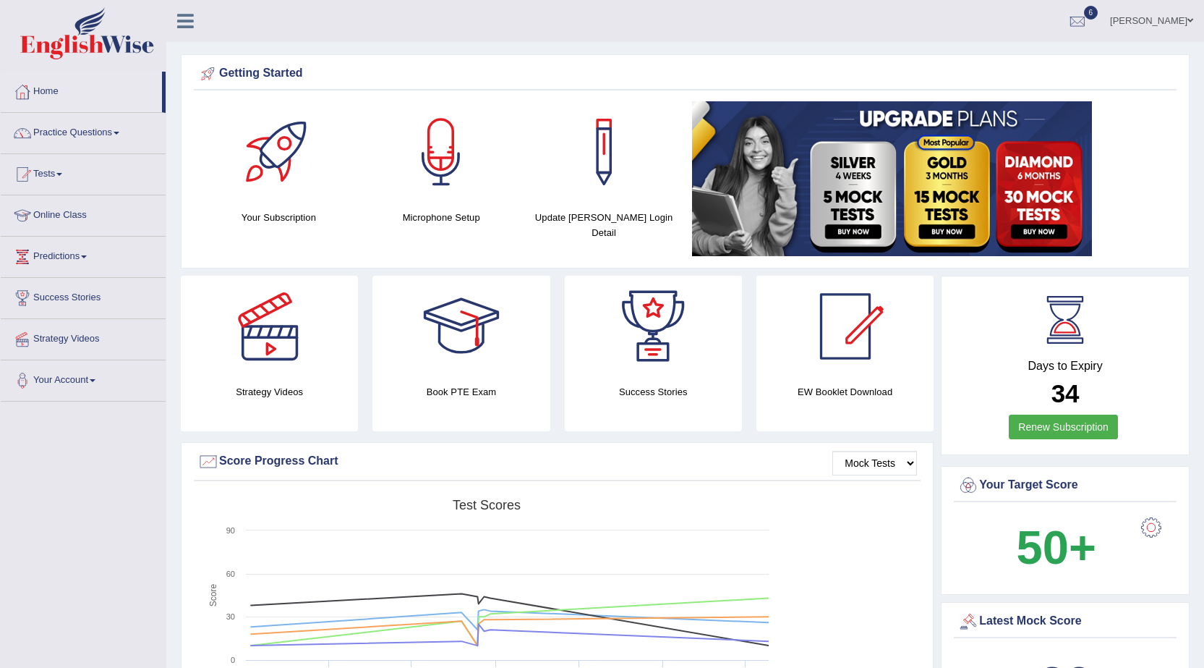
click at [67, 176] on link "Tests" at bounding box center [83, 172] width 165 height 36
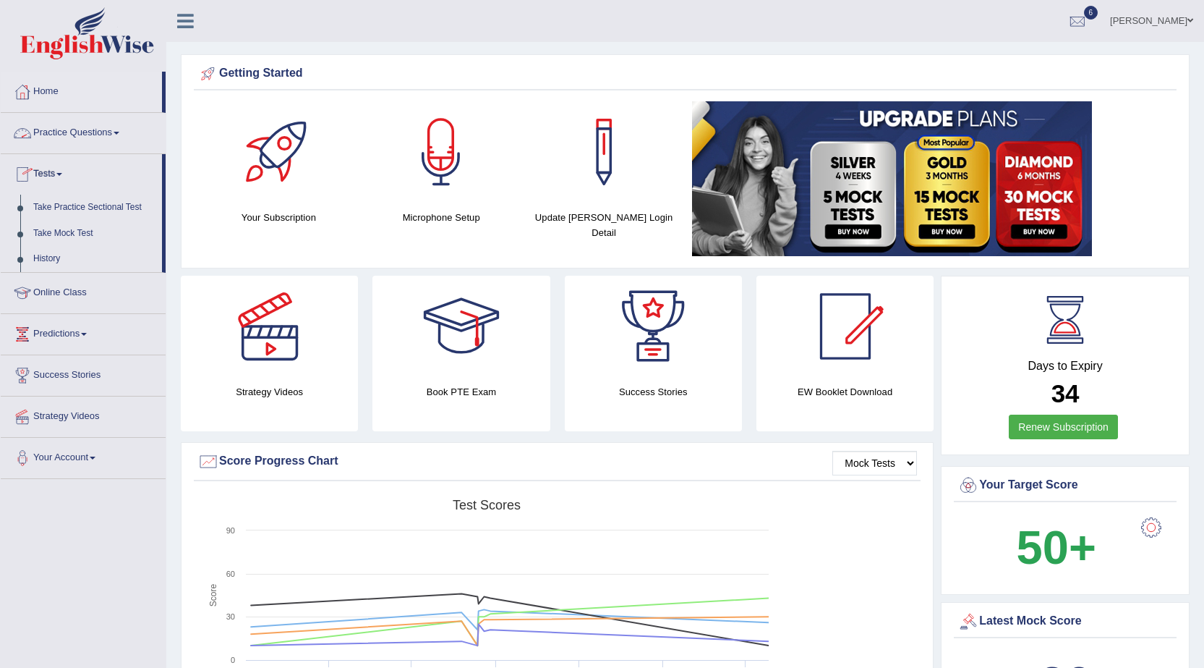
click at [119, 137] on link "Practice Questions" at bounding box center [83, 131] width 165 height 36
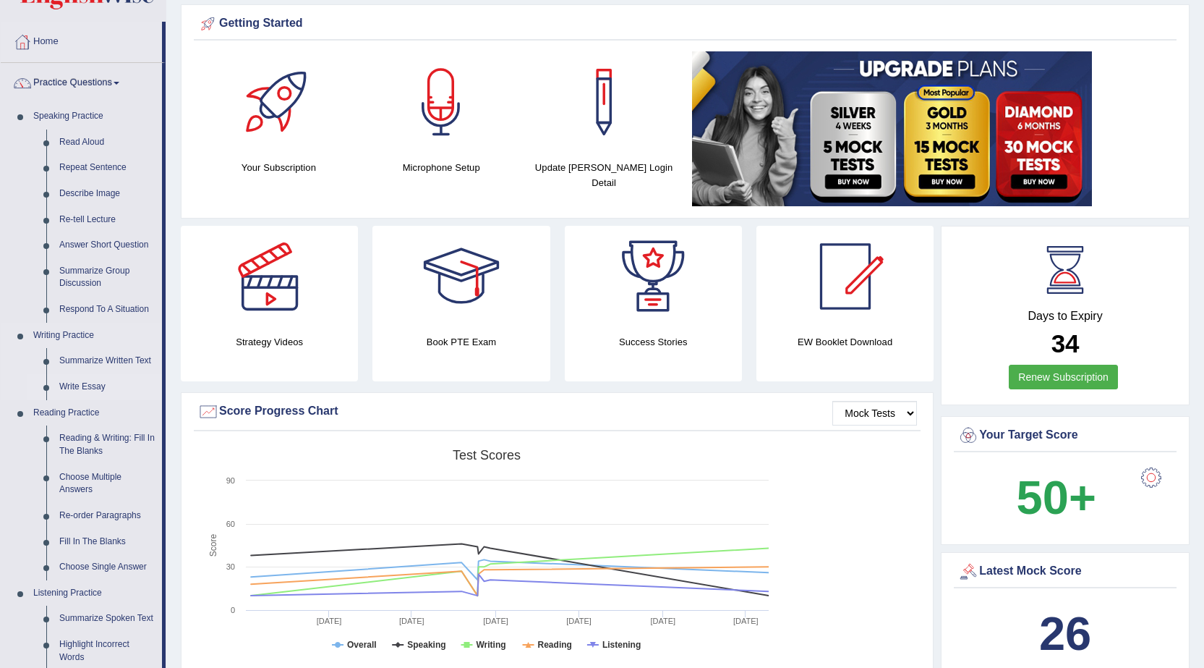
scroll to position [145, 0]
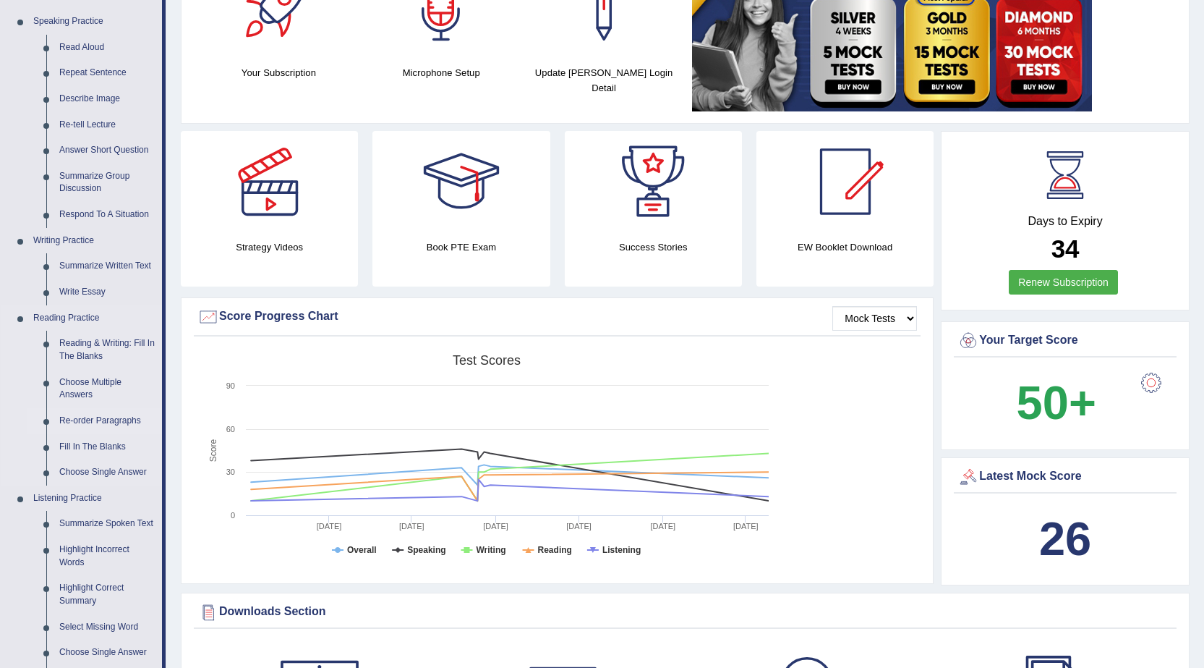
click at [119, 427] on link "Re-order Paragraphs" at bounding box center [107, 421] width 109 height 26
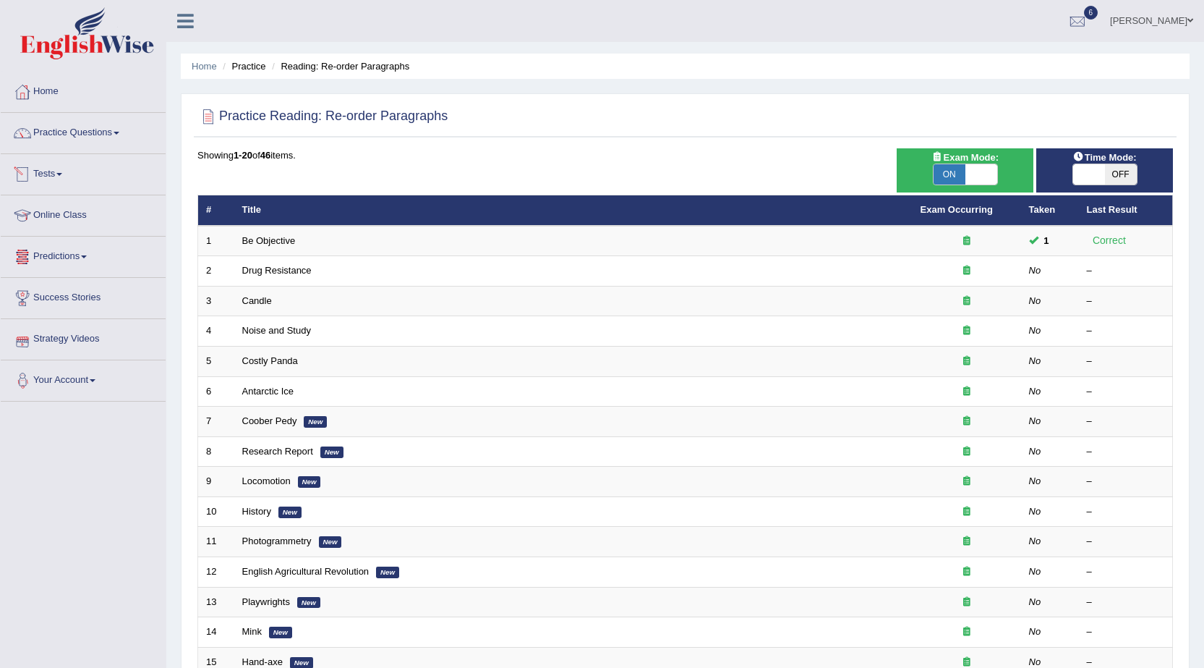
click at [61, 174] on link "Tests" at bounding box center [83, 172] width 165 height 36
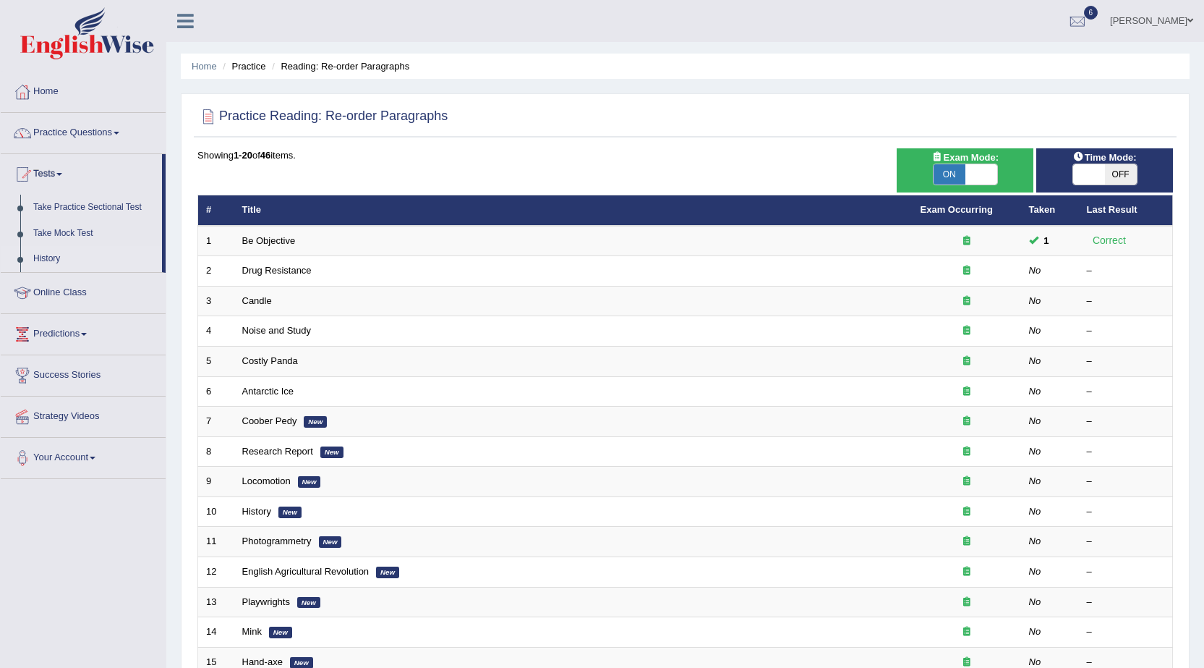
click at [56, 261] on link "History" at bounding box center [94, 259] width 135 height 26
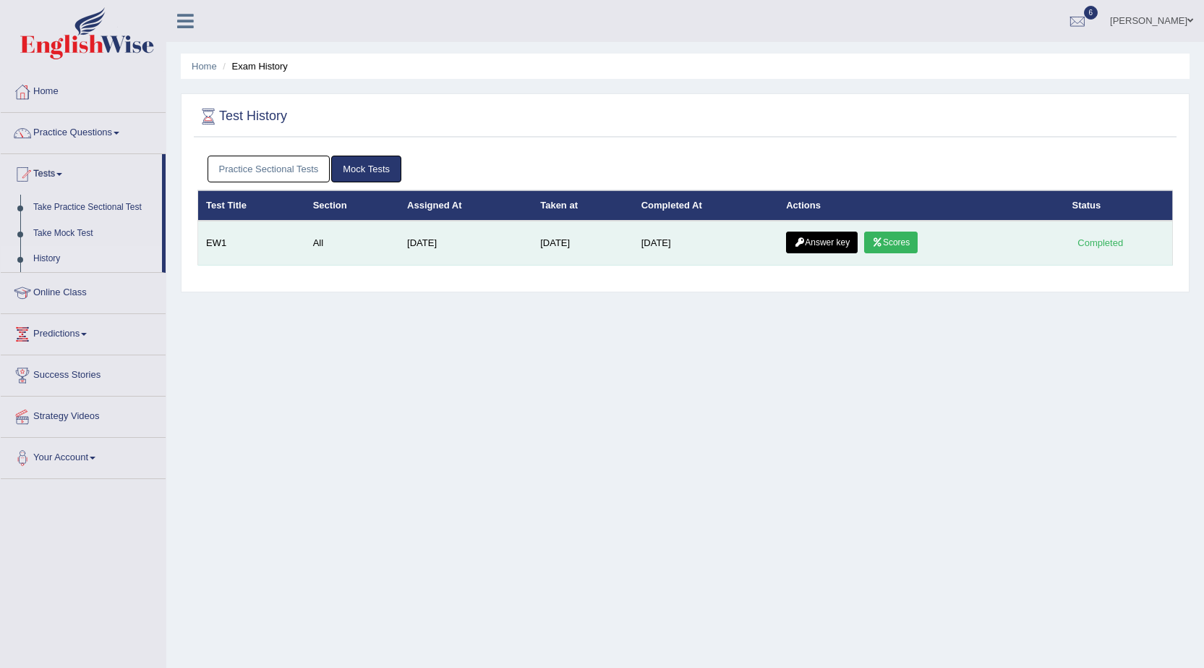
click at [883, 247] on icon at bounding box center [877, 242] width 11 height 9
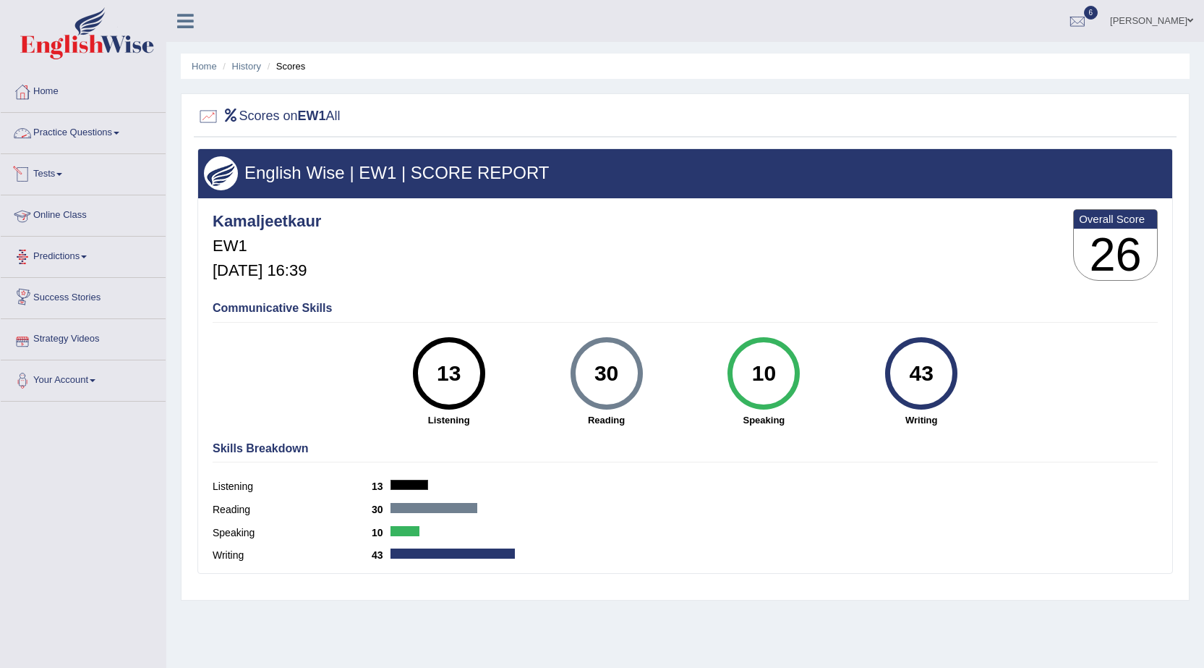
click at [48, 134] on link "Practice Questions" at bounding box center [83, 131] width 165 height 36
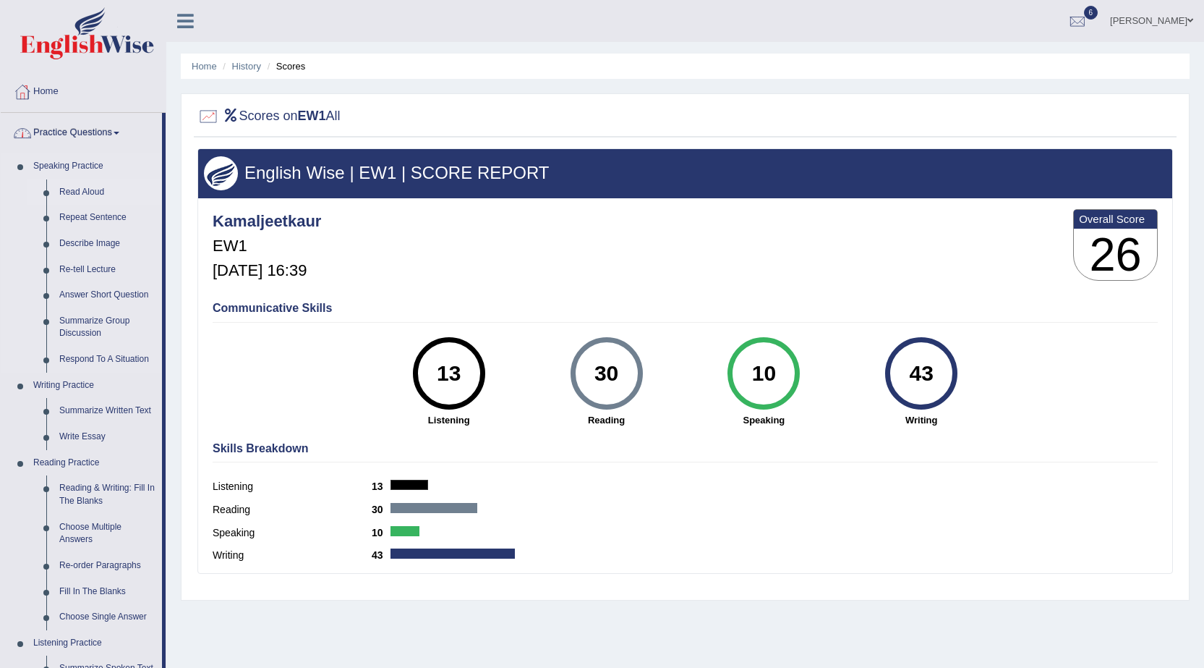
click at [86, 188] on link "Read Aloud" at bounding box center [107, 192] width 109 height 26
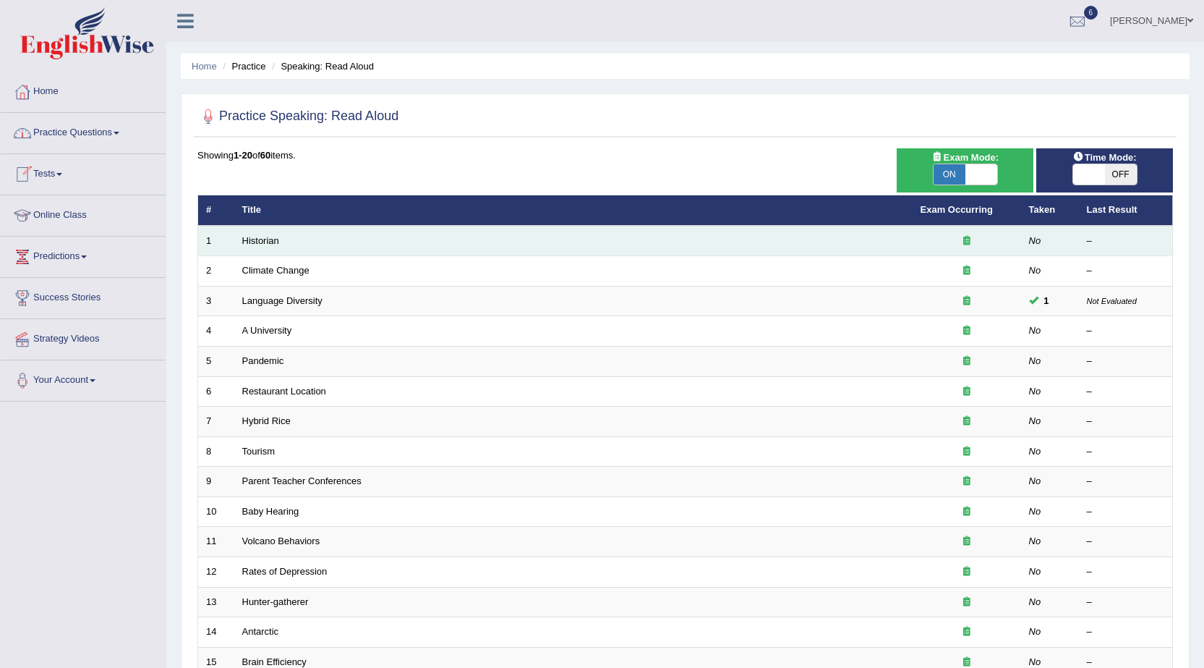
click at [279, 242] on td "Historian" at bounding box center [573, 241] width 678 height 30
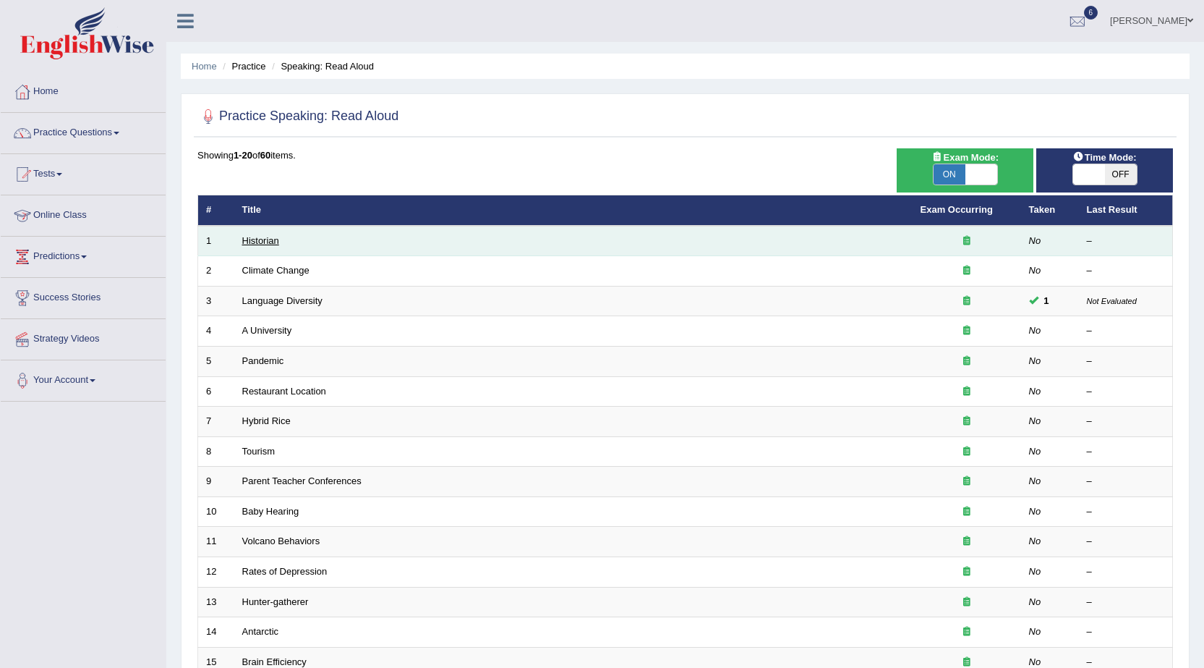
click at [255, 242] on link "Historian" at bounding box center [260, 240] width 37 height 11
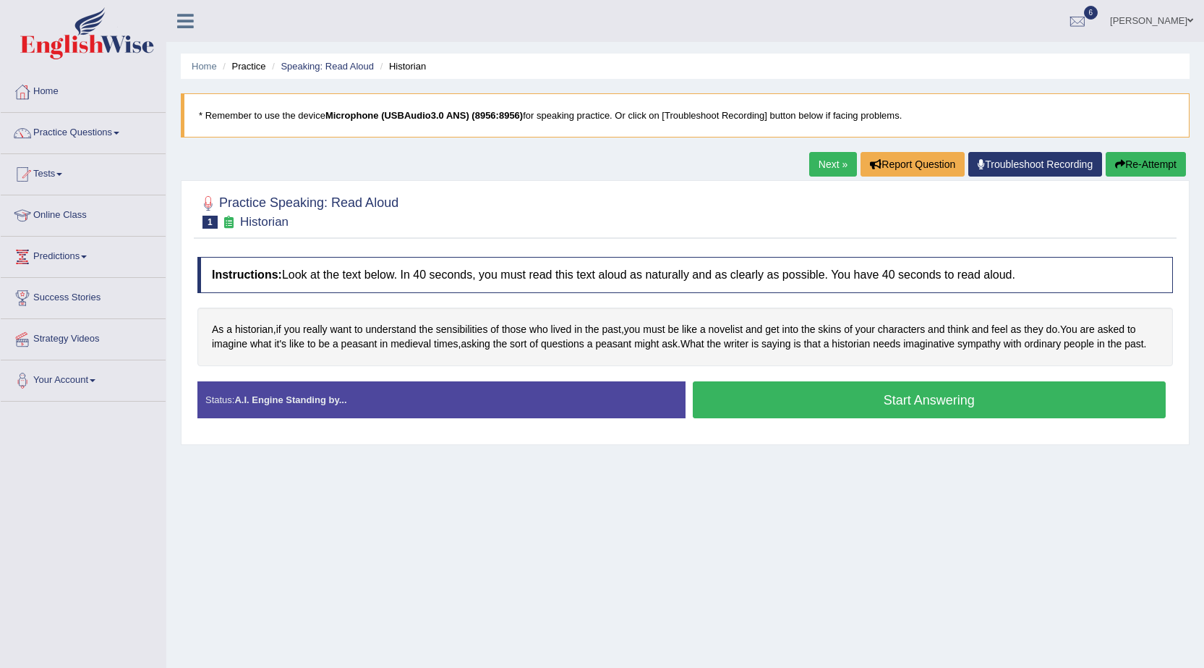
click at [883, 407] on button "Start Answering" at bounding box center [930, 399] width 474 height 37
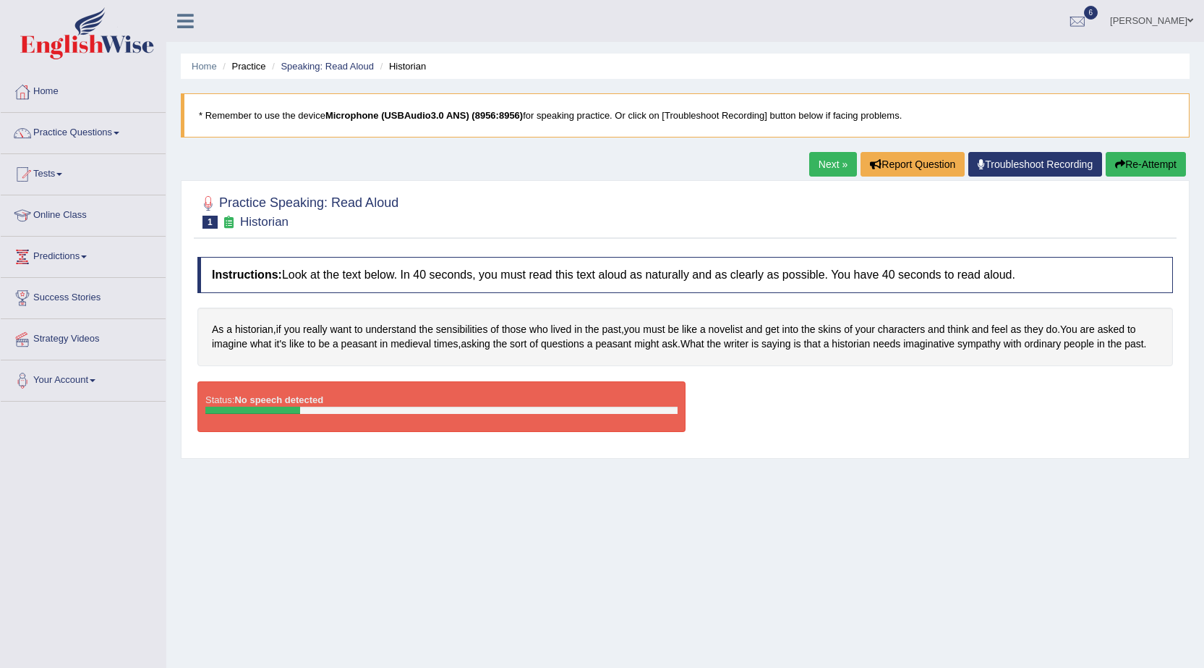
click at [883, 407] on div "Status: No speech detected Start Answering Stop Recording" at bounding box center [685, 413] width 976 height 65
click at [125, 128] on link "Practice Questions" at bounding box center [83, 131] width 165 height 36
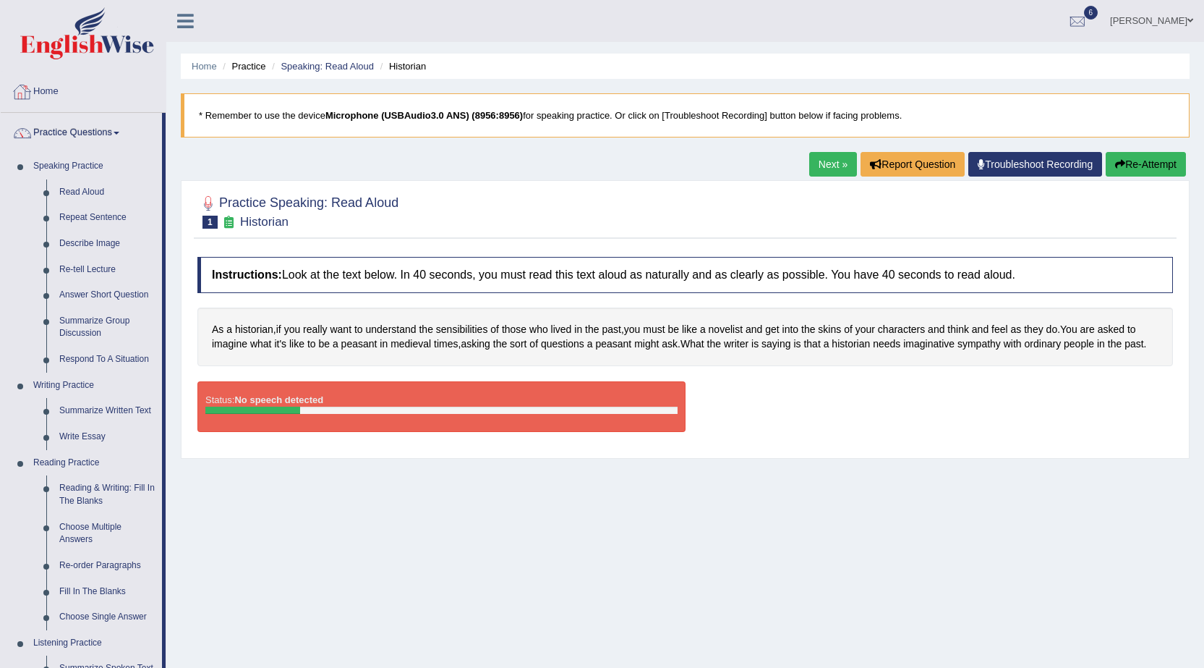
click at [73, 90] on link "Home" at bounding box center [83, 90] width 165 height 36
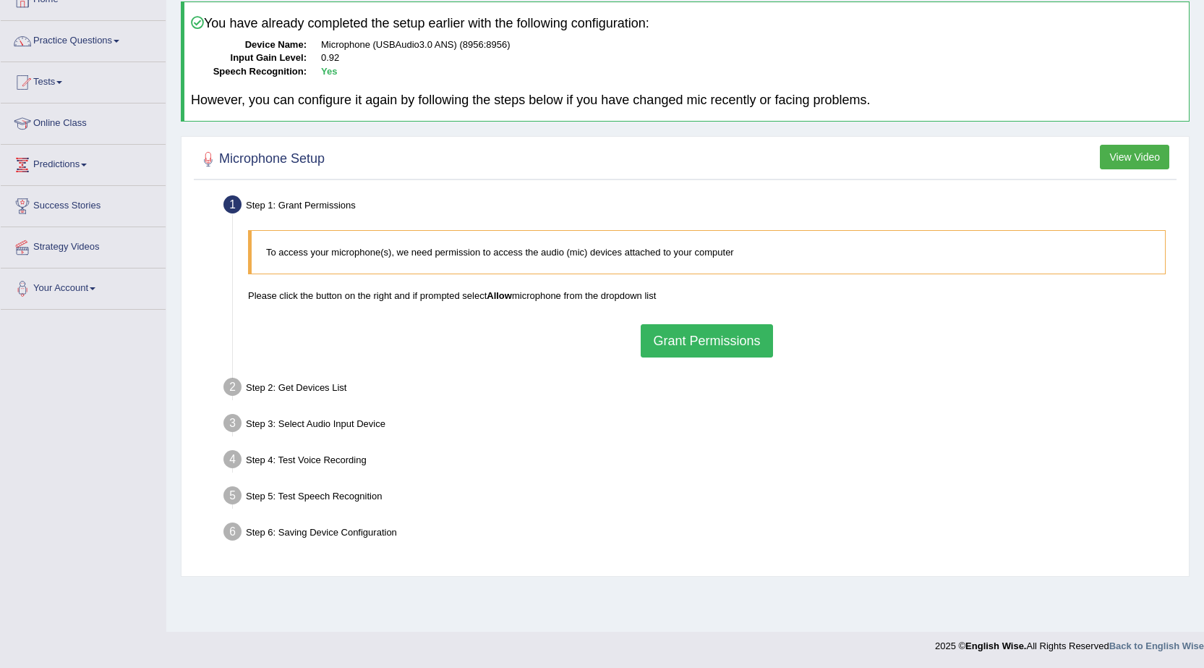
click at [670, 346] on button "Grant Permissions" at bounding box center [707, 340] width 132 height 33
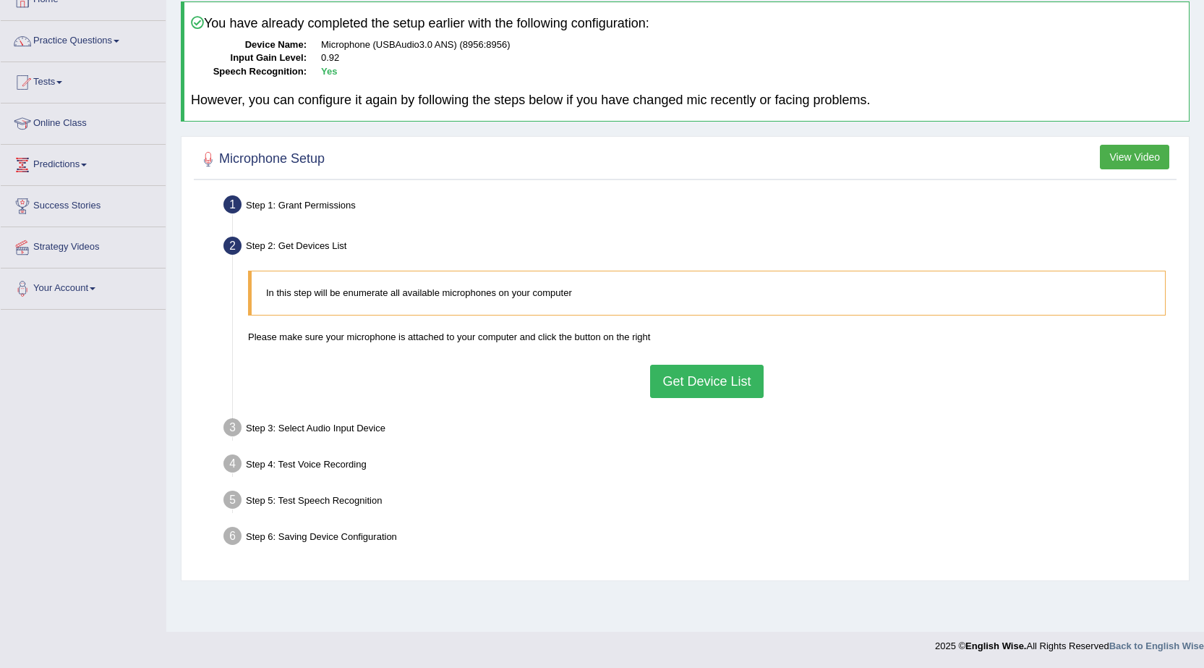
click at [663, 377] on button "Get Device List" at bounding box center [706, 381] width 113 height 33
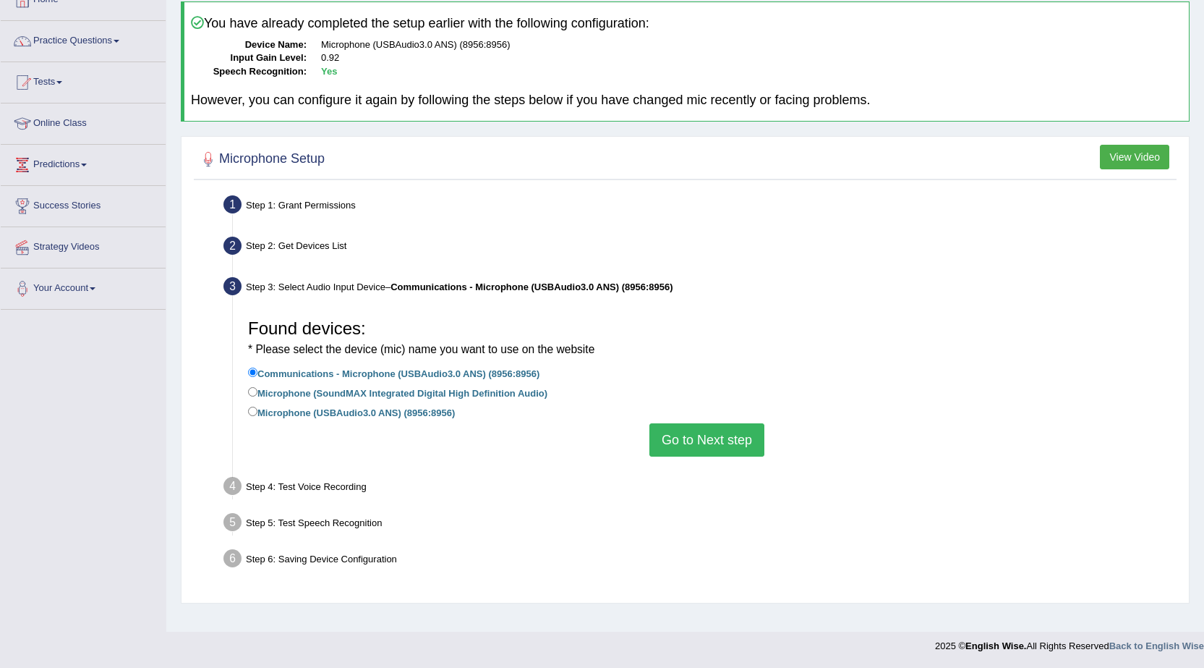
click at [545, 395] on label "Microphone (SoundMAX Integrated Digital High Definition Audio)" at bounding box center [397, 392] width 299 height 16
click at [257, 395] on input "Microphone (SoundMAX Integrated Digital High Definition Audio)" at bounding box center [252, 391] width 9 height 9
radio input "true"
click at [691, 437] on button "Go to Next step" at bounding box center [707, 439] width 115 height 33
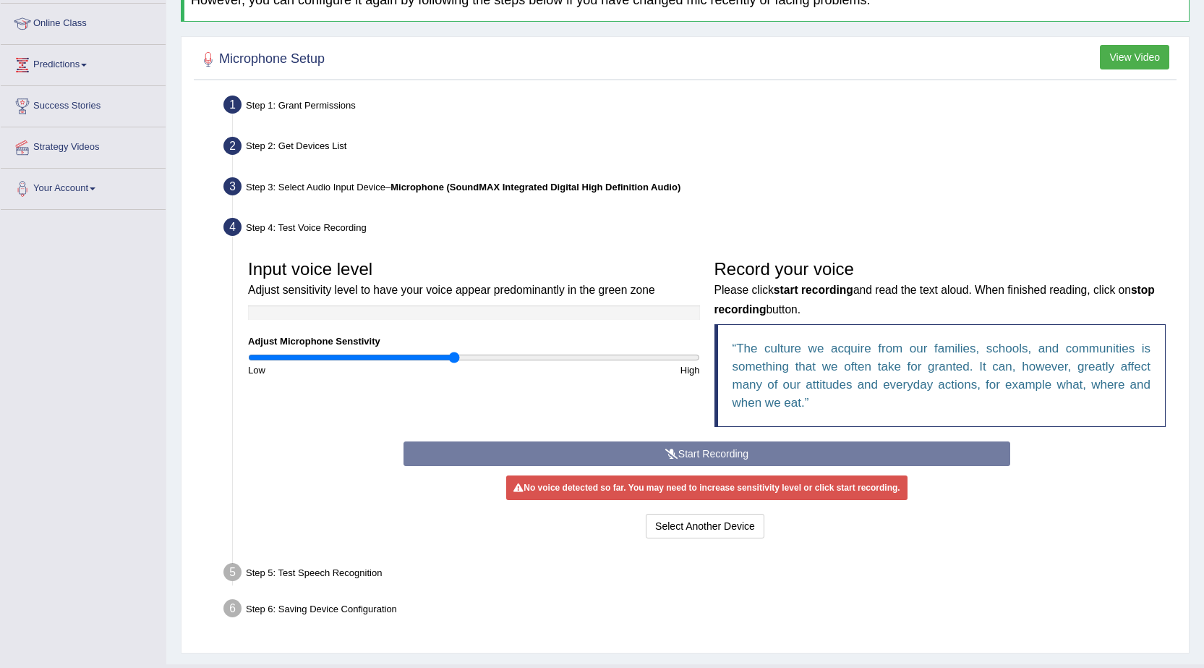
scroll to position [224, 0]
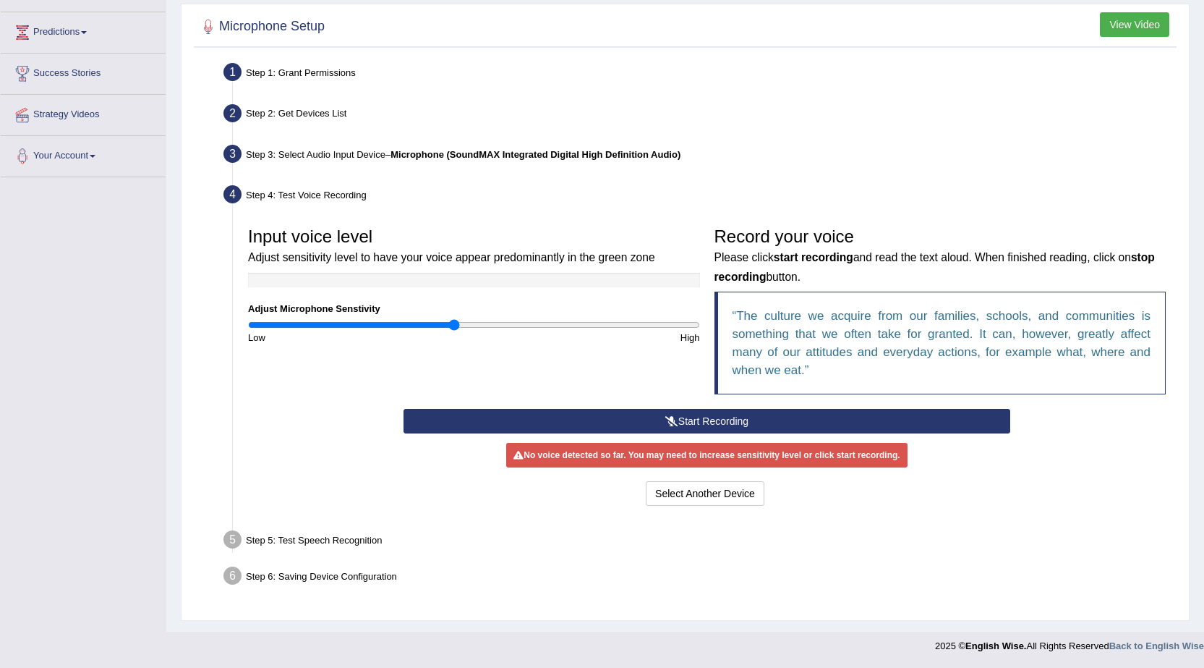
click at [474, 421] on button "Start Recording" at bounding box center [707, 421] width 607 height 25
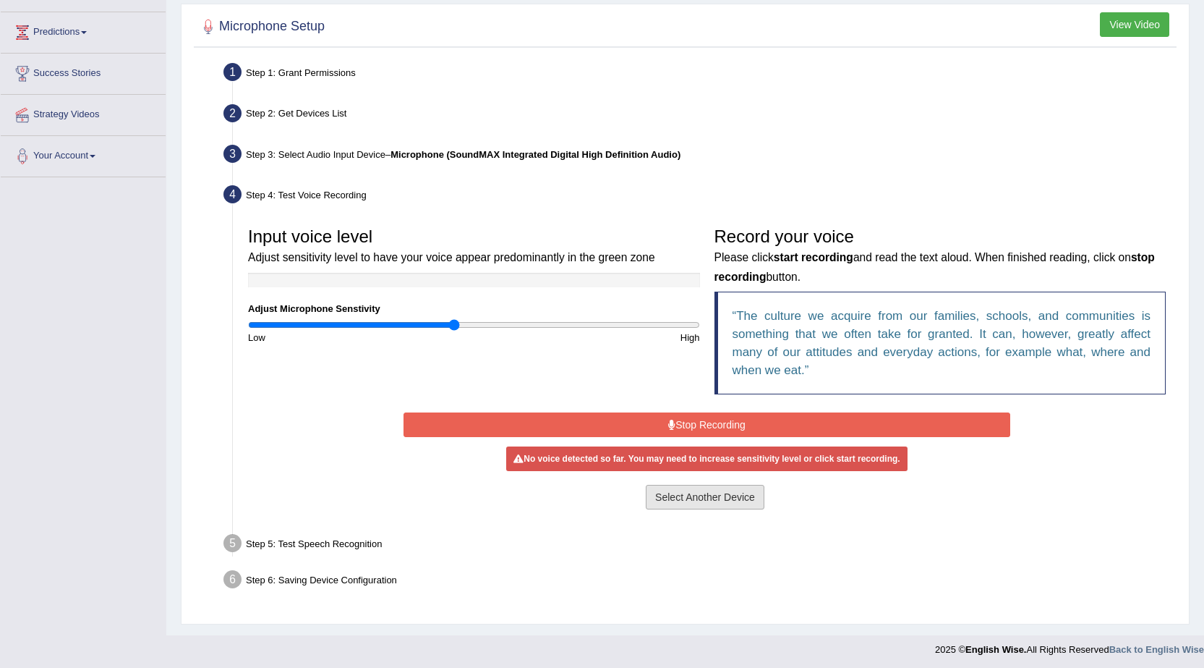
click at [675, 495] on button "Select Another Device" at bounding box center [705, 497] width 119 height 25
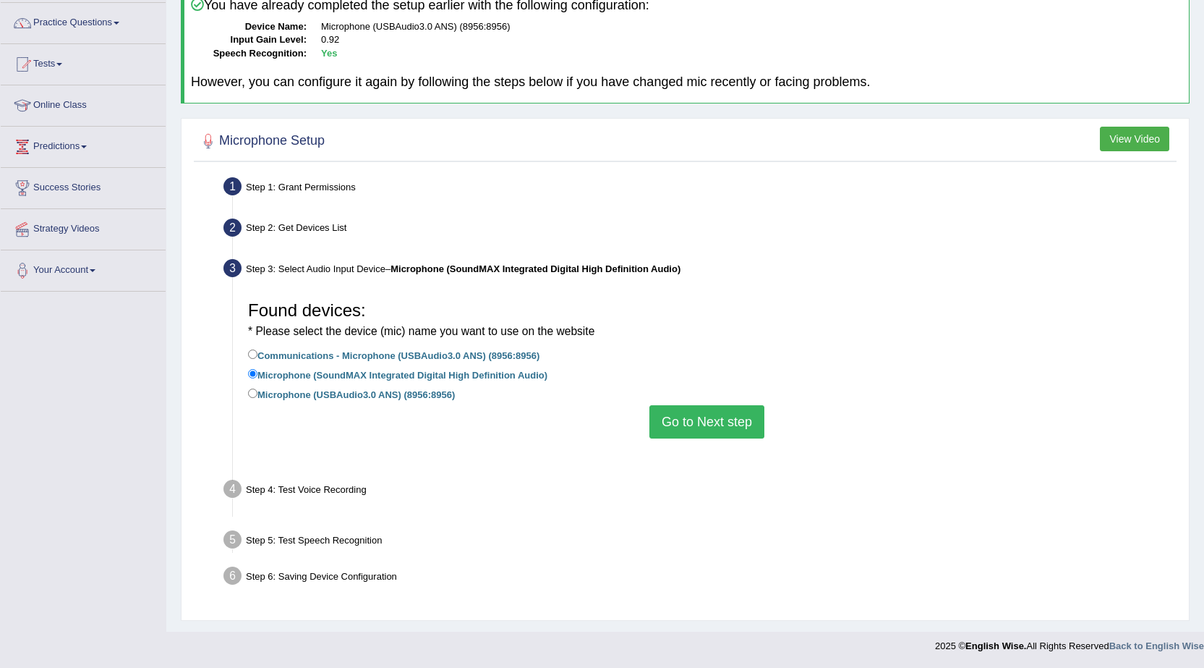
scroll to position [92, 0]
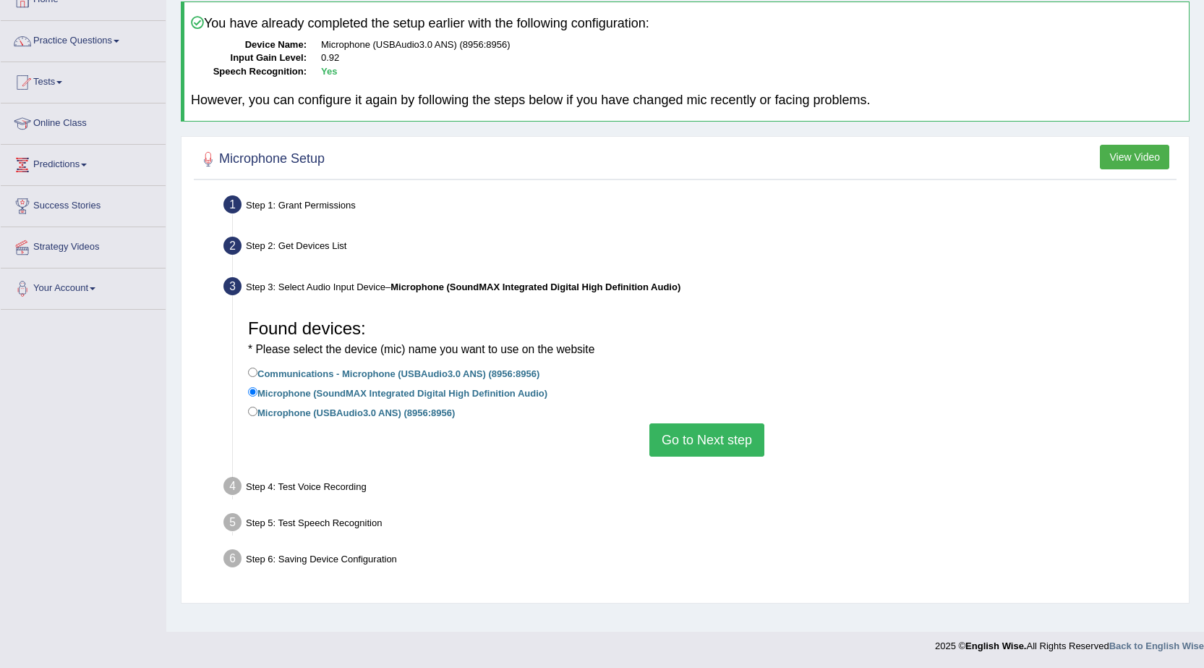
click at [425, 413] on label "Microphone (USBAudio3.0 ANS) (8956:8956)" at bounding box center [351, 412] width 207 height 16
click at [257, 413] on input "Microphone (USBAudio3.0 ANS) (8956:8956)" at bounding box center [252, 410] width 9 height 9
radio input "true"
click at [696, 448] on button "Go to Next step" at bounding box center [707, 439] width 115 height 33
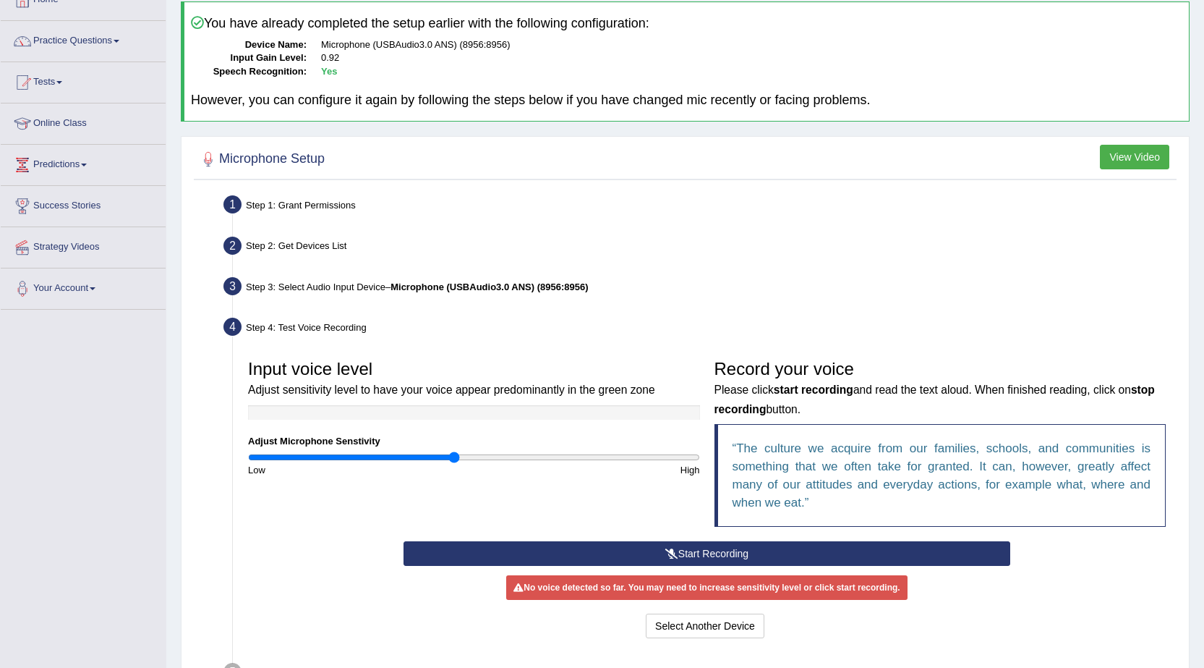
scroll to position [224, 0]
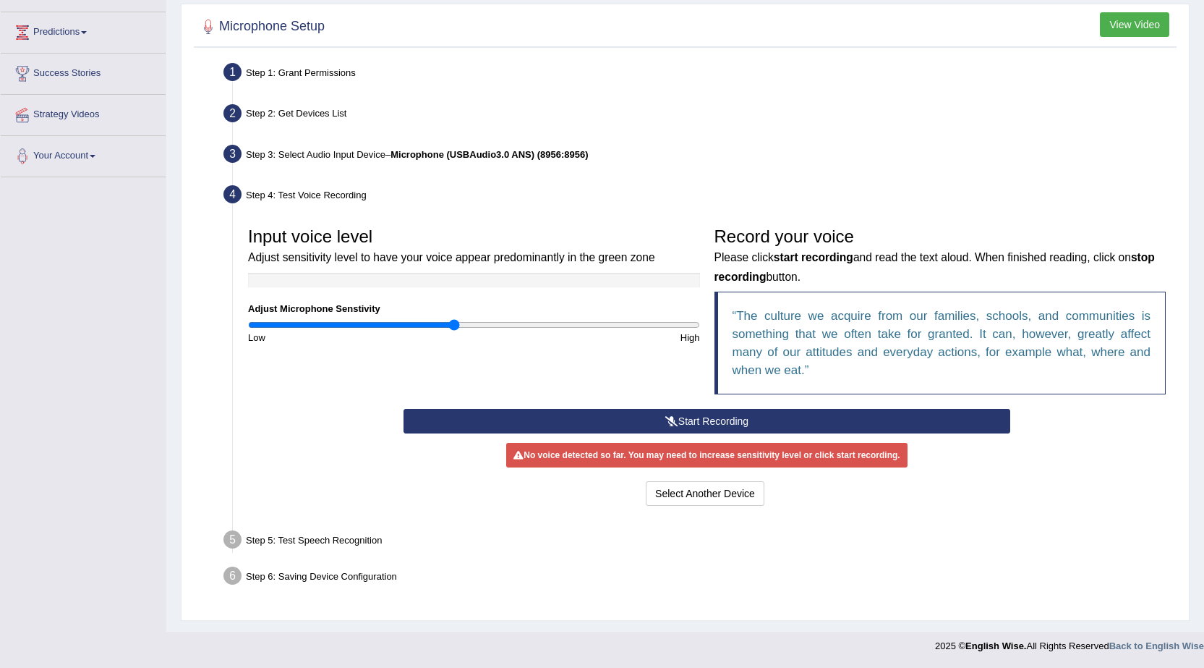
click at [617, 420] on button "Start Recording" at bounding box center [707, 421] width 607 height 25
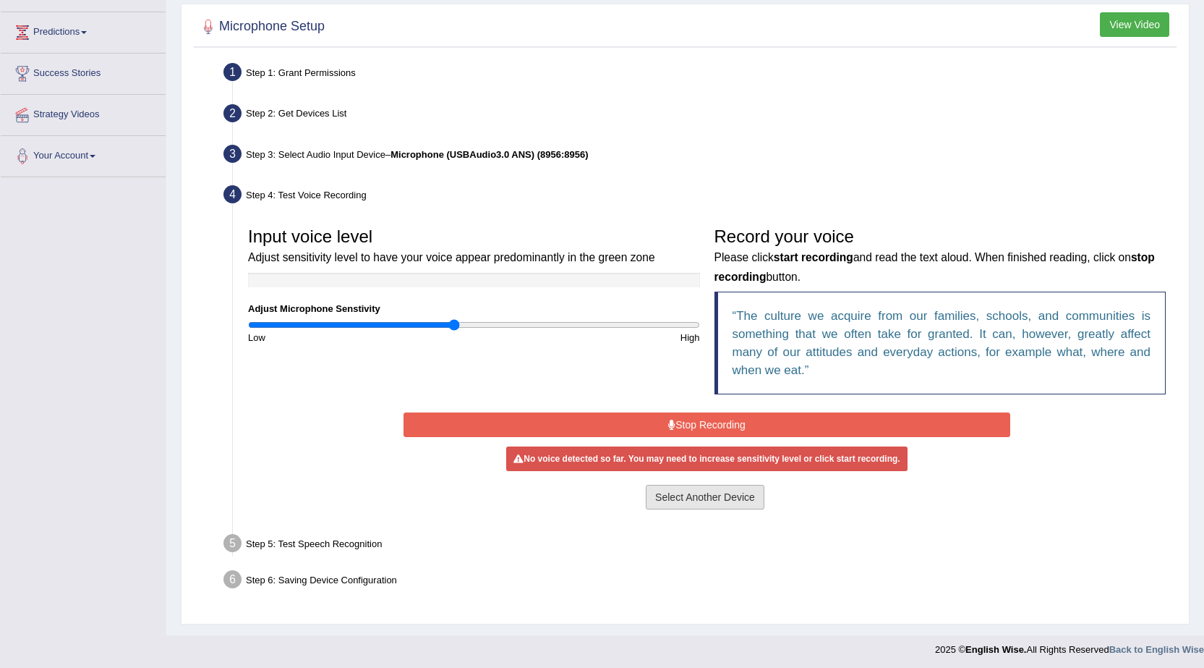
click at [710, 496] on button "Select Another Device" at bounding box center [705, 497] width 119 height 25
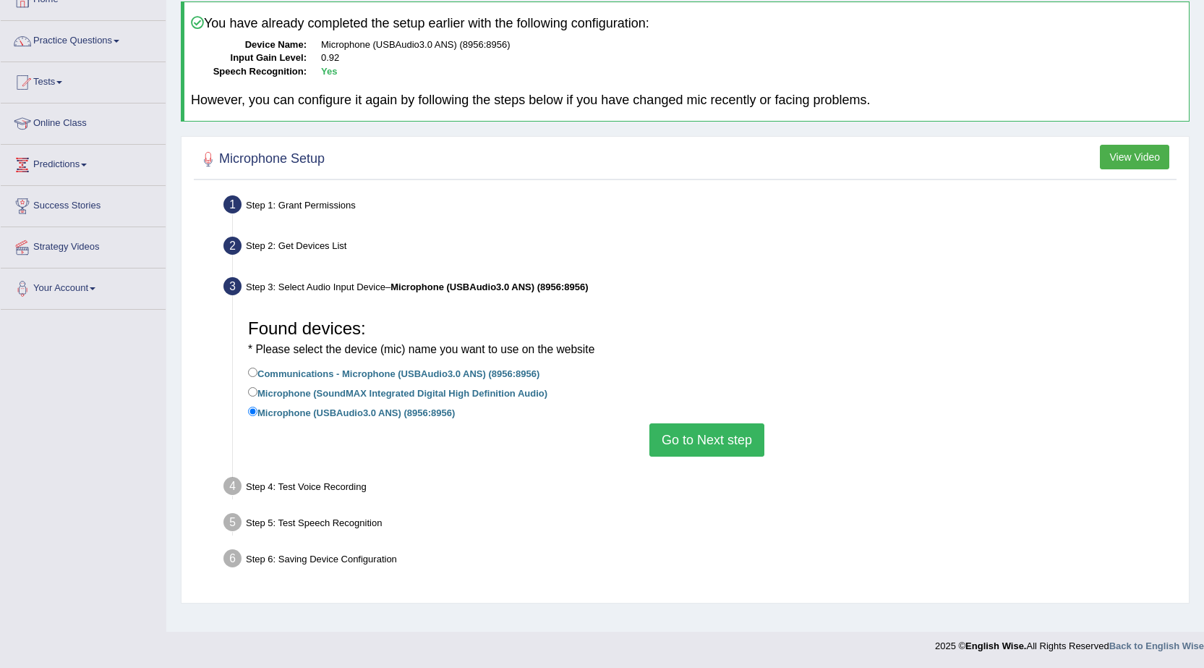
scroll to position [92, 0]
click at [458, 378] on label "Communications - Microphone (USBAudio3.0 ANS) (8956:8956)" at bounding box center [393, 373] width 291 height 16
click at [257, 377] on input "Communications - Microphone (USBAudio3.0 ANS) (8956:8956)" at bounding box center [252, 371] width 9 height 9
radio input "true"
click at [715, 427] on button "Go to Next step" at bounding box center [707, 439] width 115 height 33
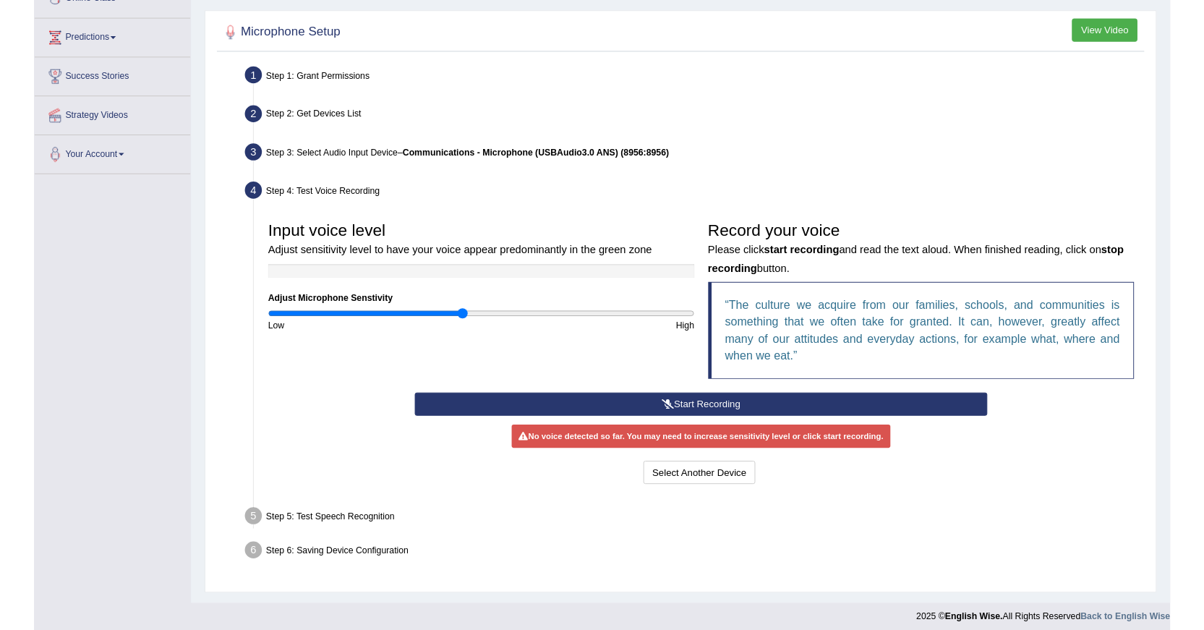
scroll to position [224, 0]
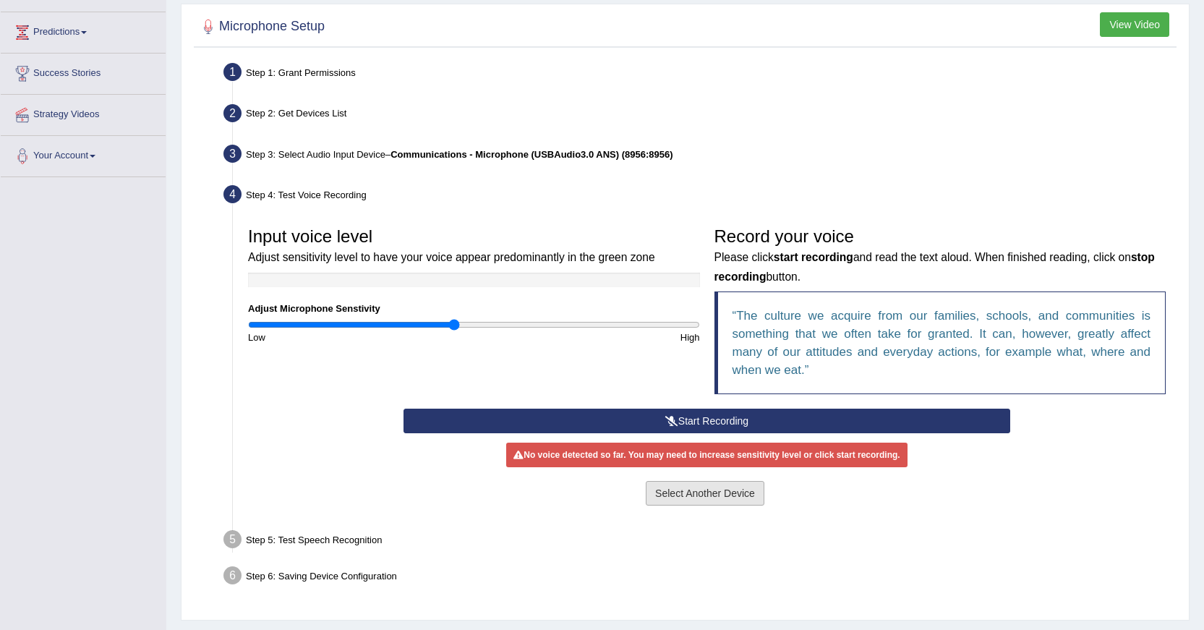
click at [708, 495] on button "Select Another Device" at bounding box center [705, 493] width 119 height 25
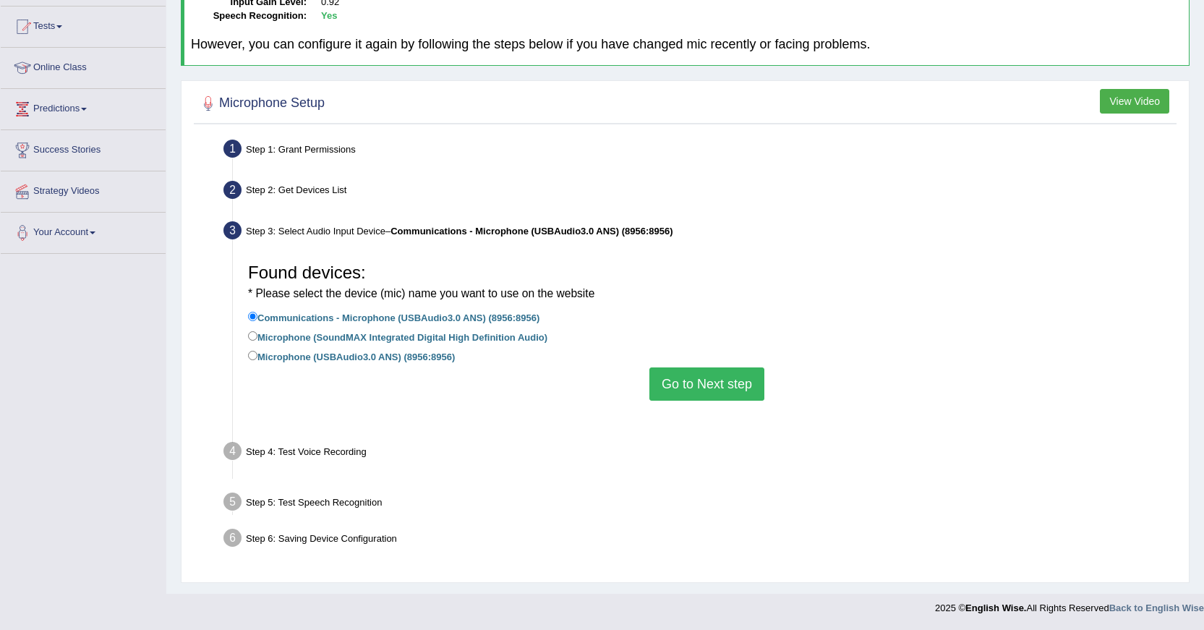
scroll to position [129, 0]
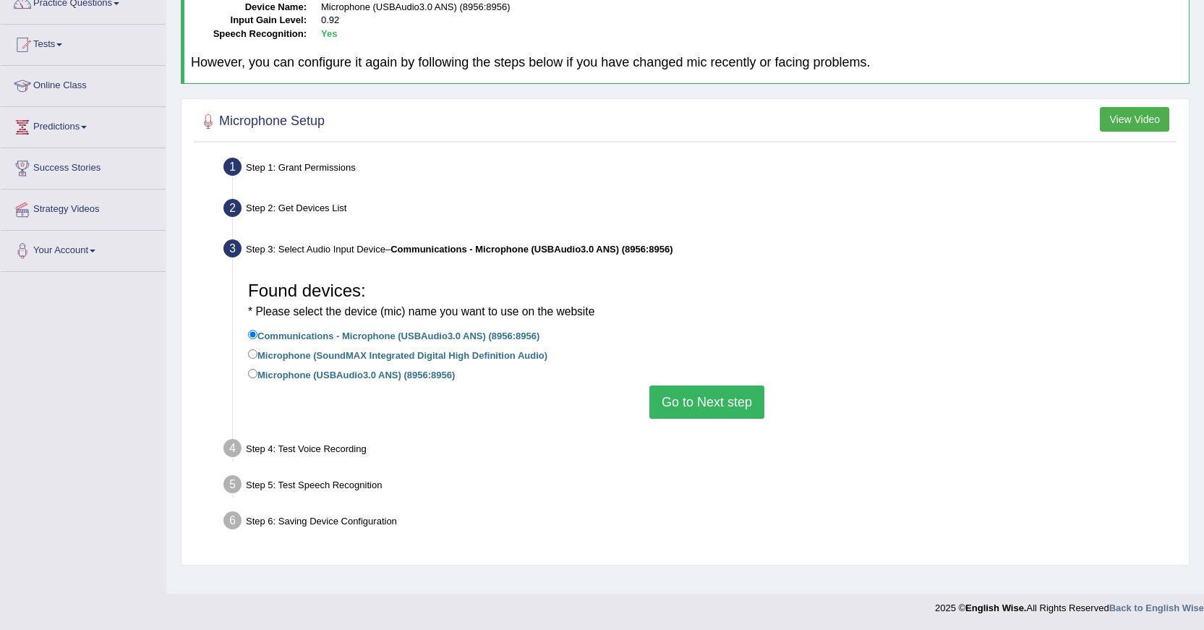
click at [670, 404] on button "Go to Next step" at bounding box center [707, 402] width 115 height 33
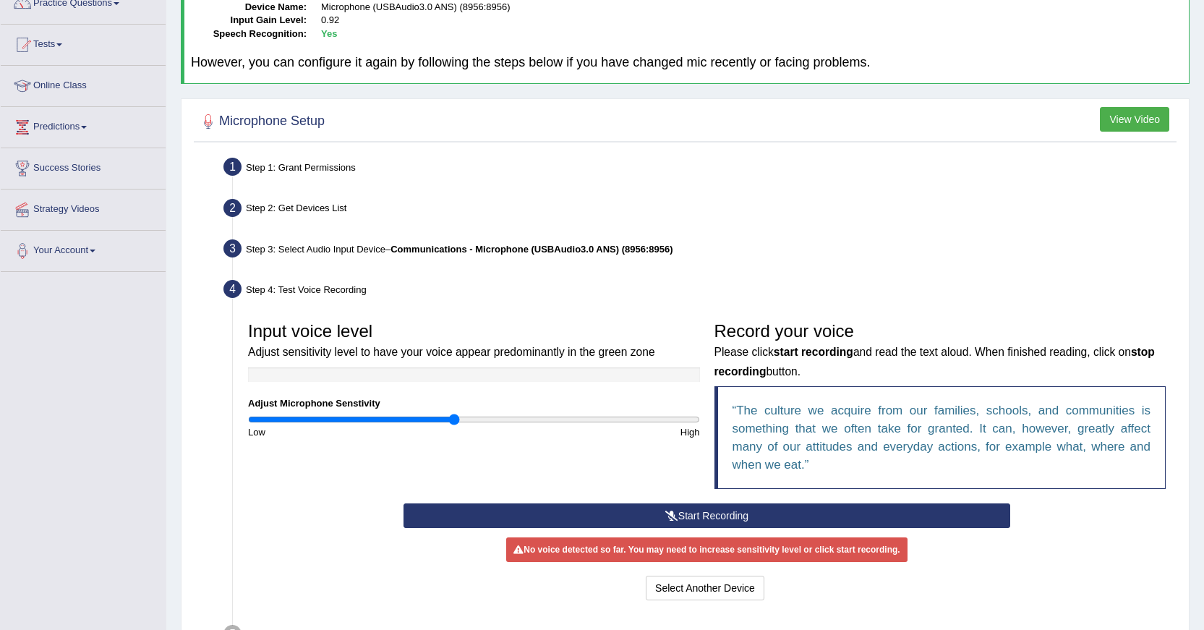
click at [606, 516] on button "Start Recording" at bounding box center [707, 515] width 607 height 25
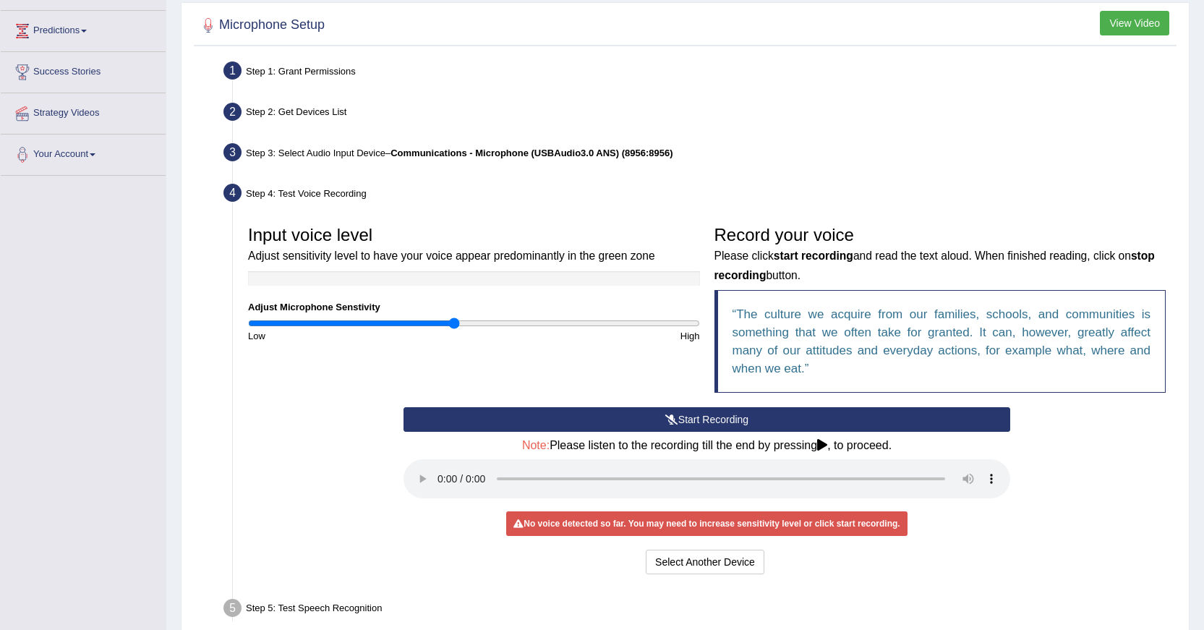
scroll to position [332, 0]
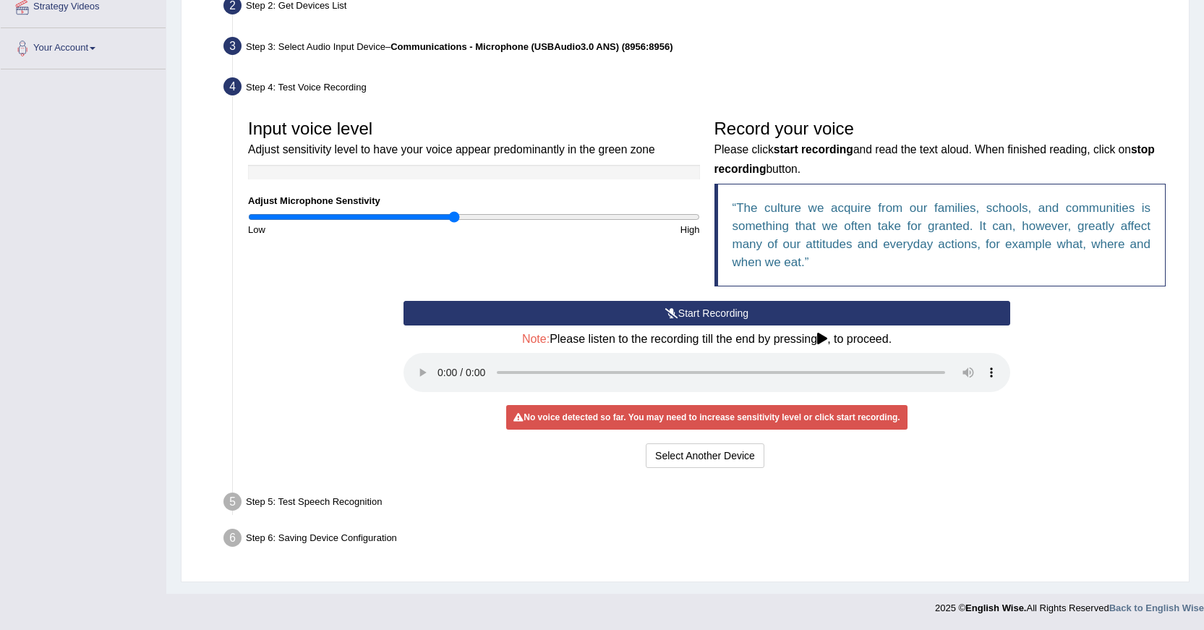
click at [636, 310] on button "Start Recording" at bounding box center [707, 313] width 607 height 25
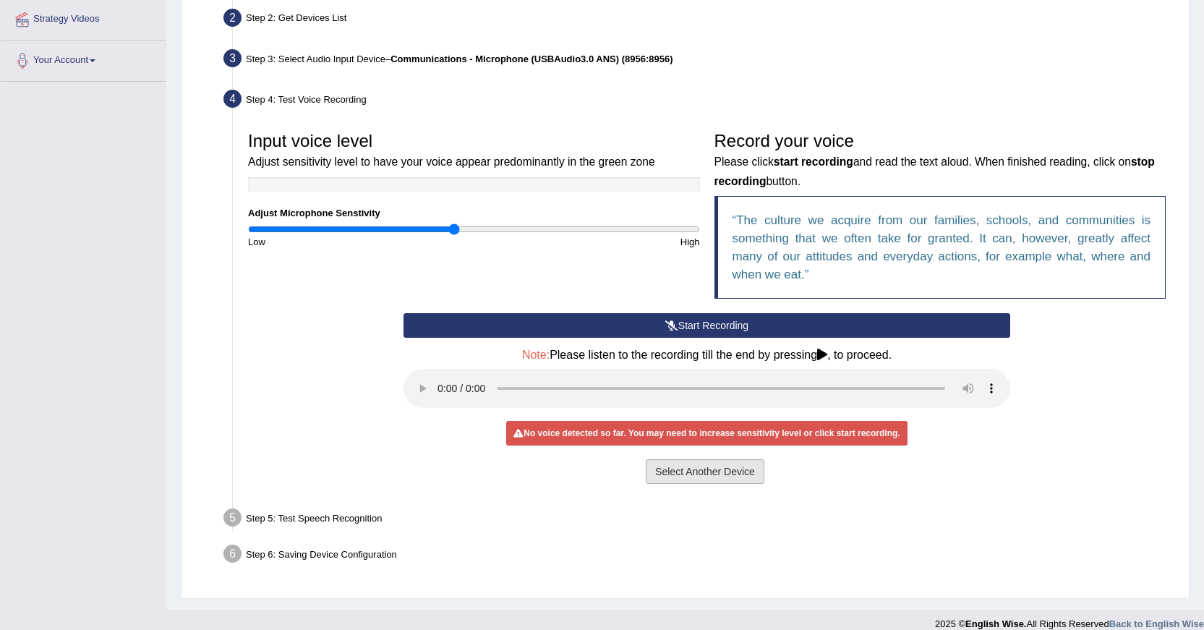
scroll to position [330, 0]
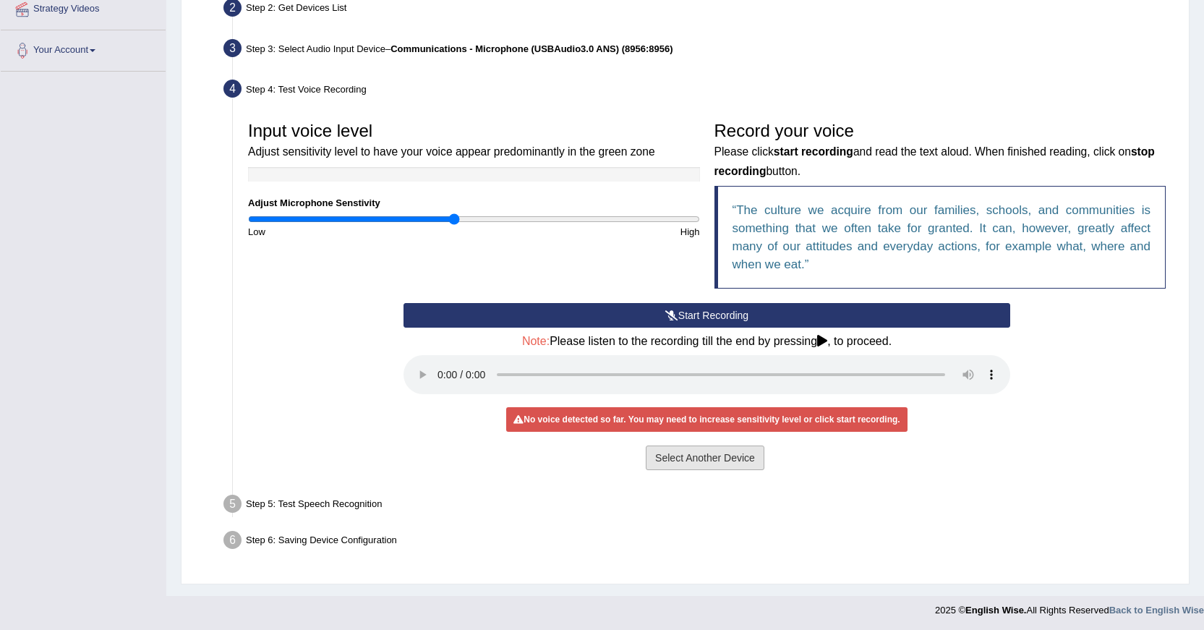
click at [656, 456] on button "Select Another Device" at bounding box center [705, 458] width 119 height 25
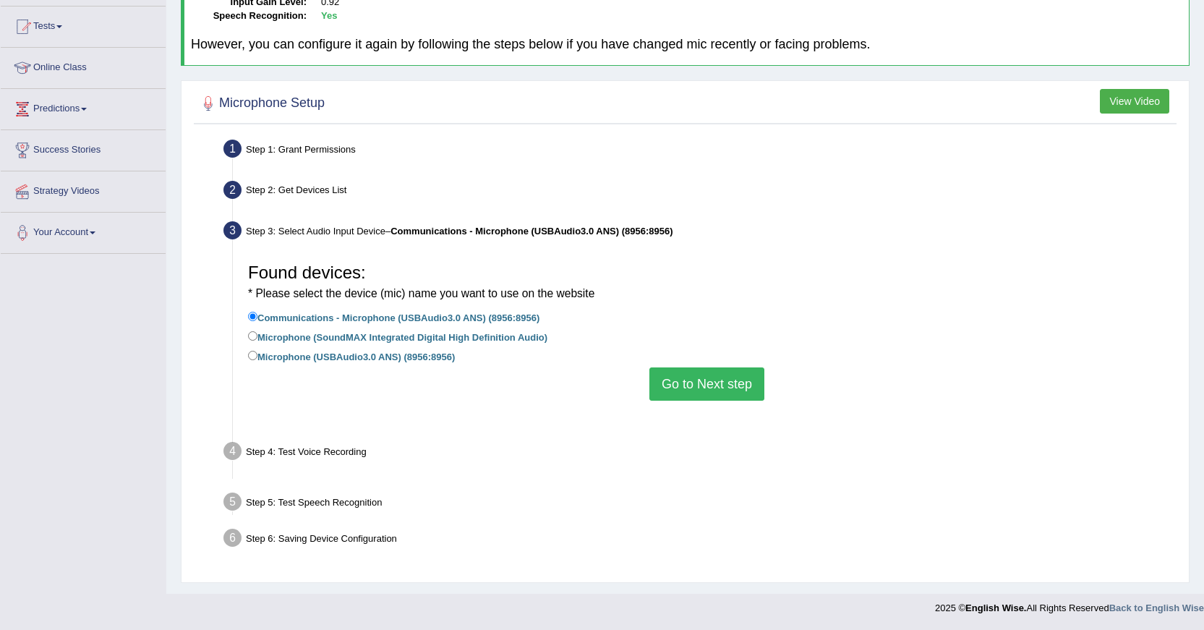
scroll to position [129, 0]
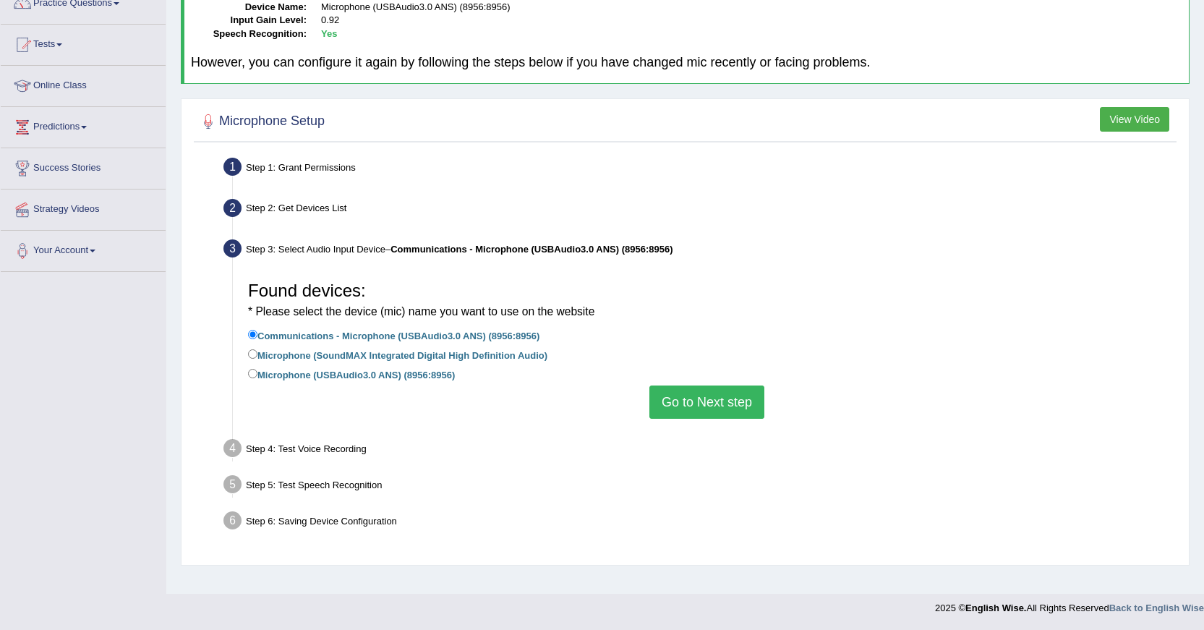
click at [523, 355] on label "Microphone (SoundMAX Integrated Digital High Definition Audio)" at bounding box center [397, 354] width 299 height 16
click at [257, 355] on input "Microphone (SoundMAX Integrated Digital High Definition Audio)" at bounding box center [252, 353] width 9 height 9
radio input "true"
click at [693, 402] on button "Go to Next step" at bounding box center [707, 402] width 115 height 33
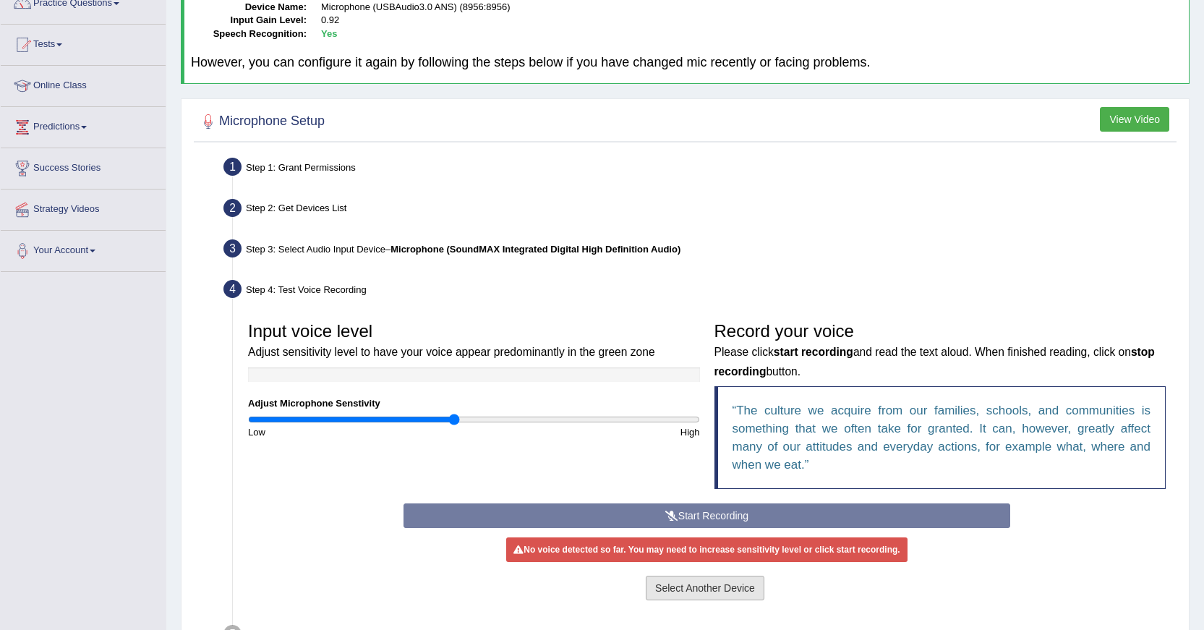
click at [723, 576] on button "Select Another Device" at bounding box center [705, 588] width 119 height 25
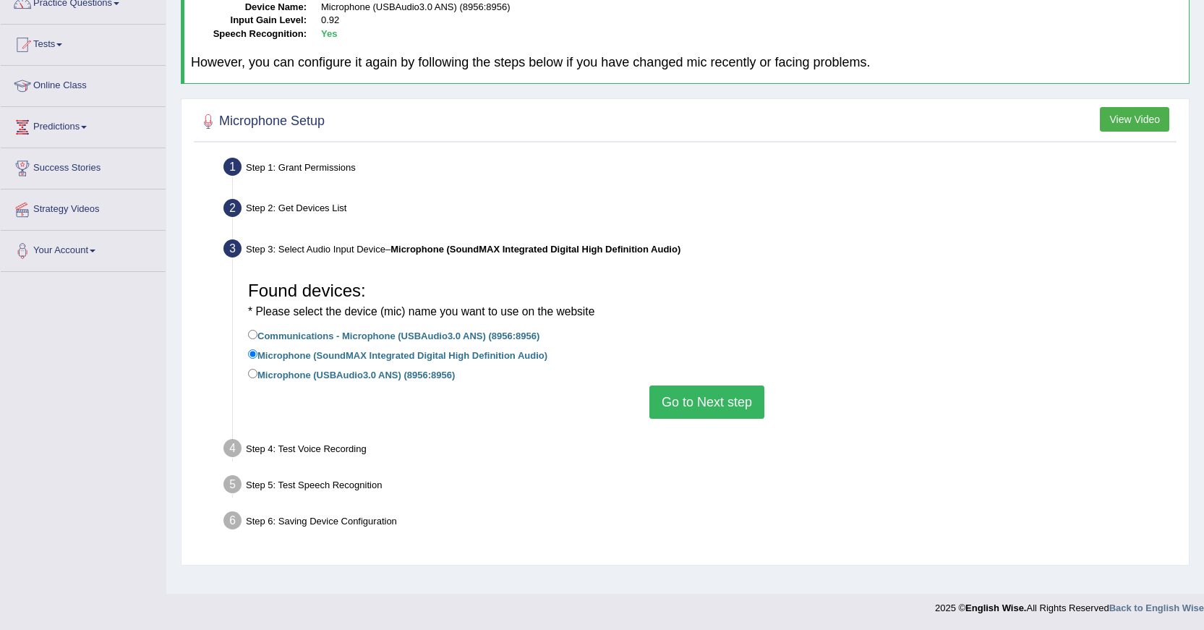
click at [386, 375] on label "Microphone (USBAudio3.0 ANS) (8956:8956)" at bounding box center [351, 374] width 207 height 16
click at [257, 375] on input "Microphone (USBAudio3.0 ANS) (8956:8956)" at bounding box center [252, 373] width 9 height 9
radio input "true"
click at [681, 401] on button "Go to Next step" at bounding box center [707, 402] width 115 height 33
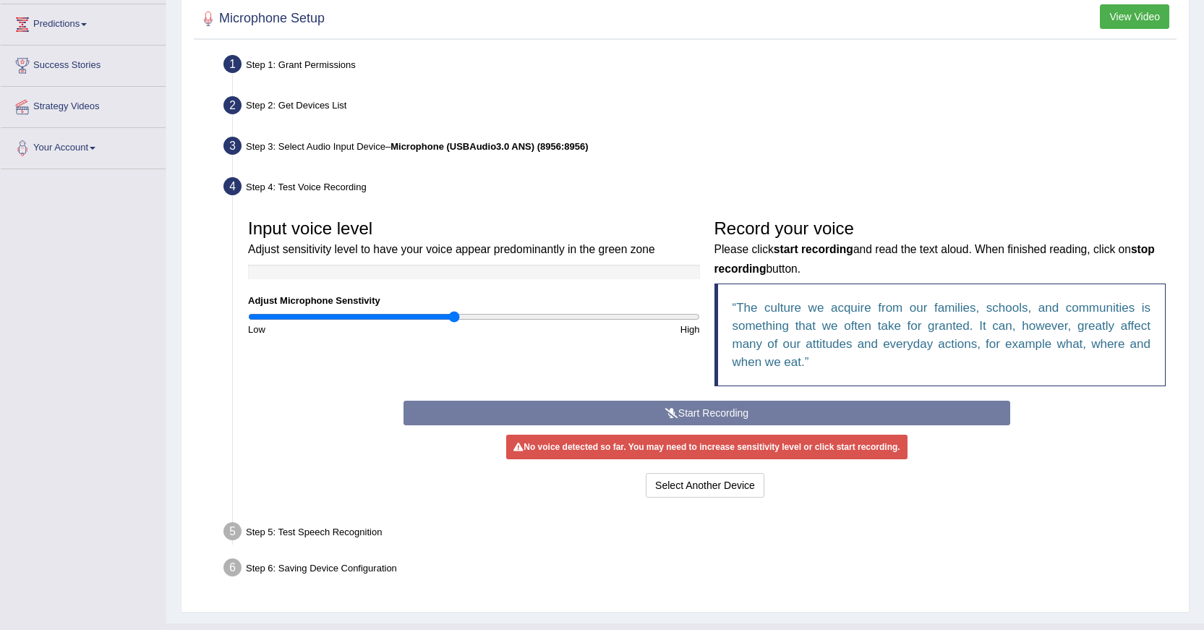
scroll to position [262, 0]
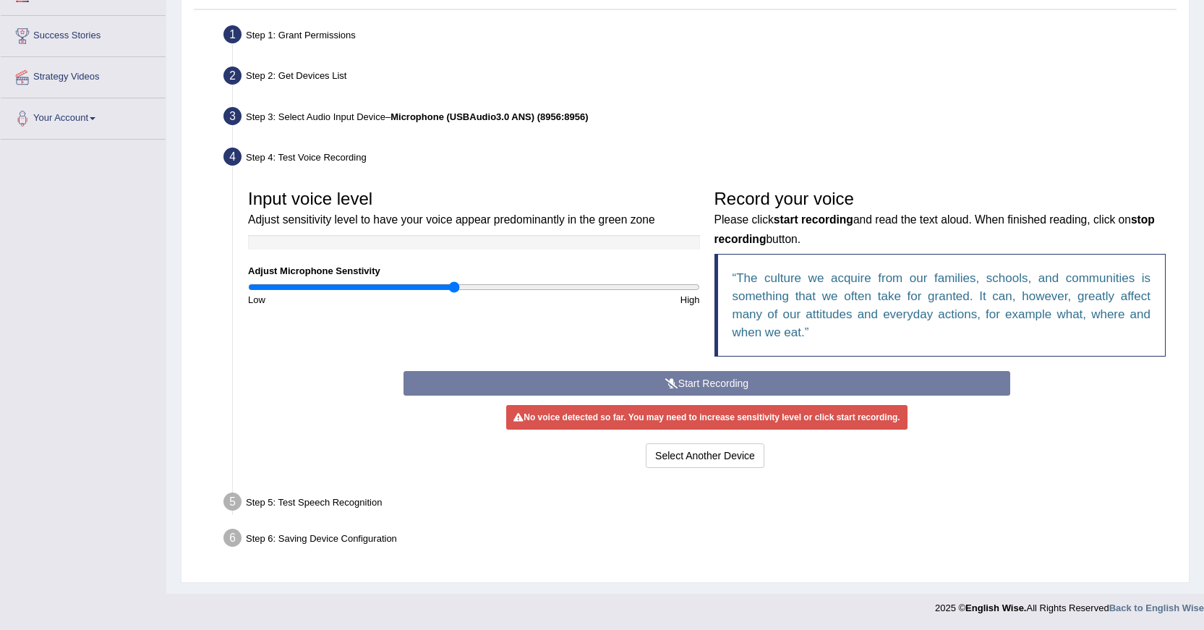
click at [649, 386] on div "Start Recording Stop Recording Note: Please listen to the recording till the en…" at bounding box center [706, 421] width 621 height 101
click at [736, 454] on button "Select Another Device" at bounding box center [705, 455] width 119 height 25
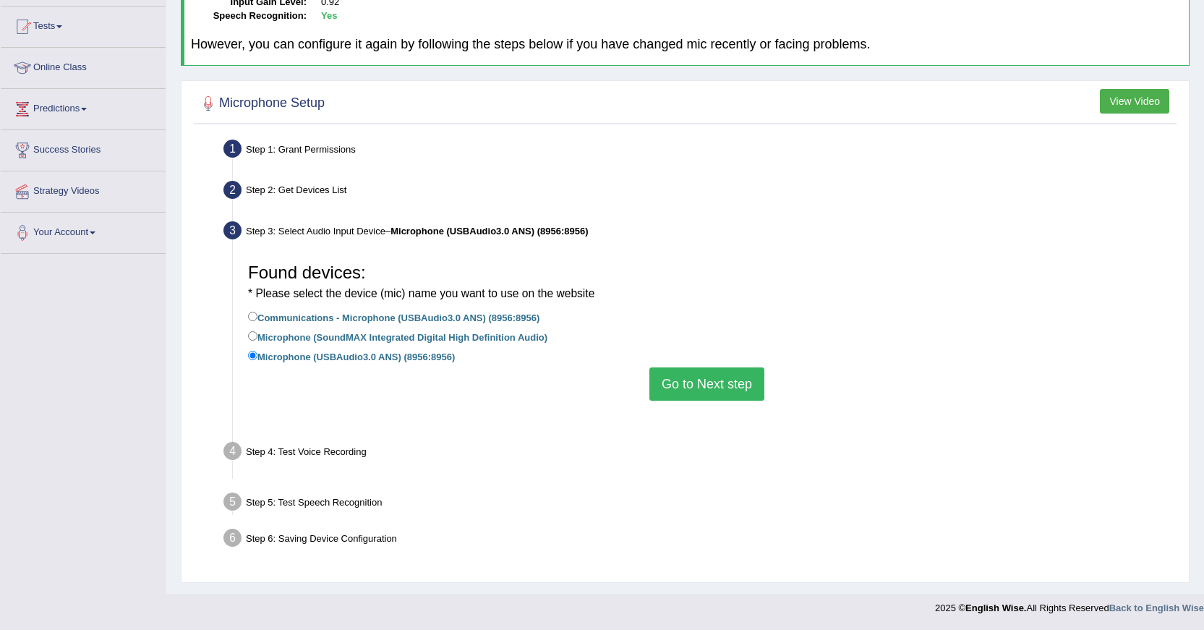
scroll to position [129, 0]
